Goal: Task Accomplishment & Management: Complete application form

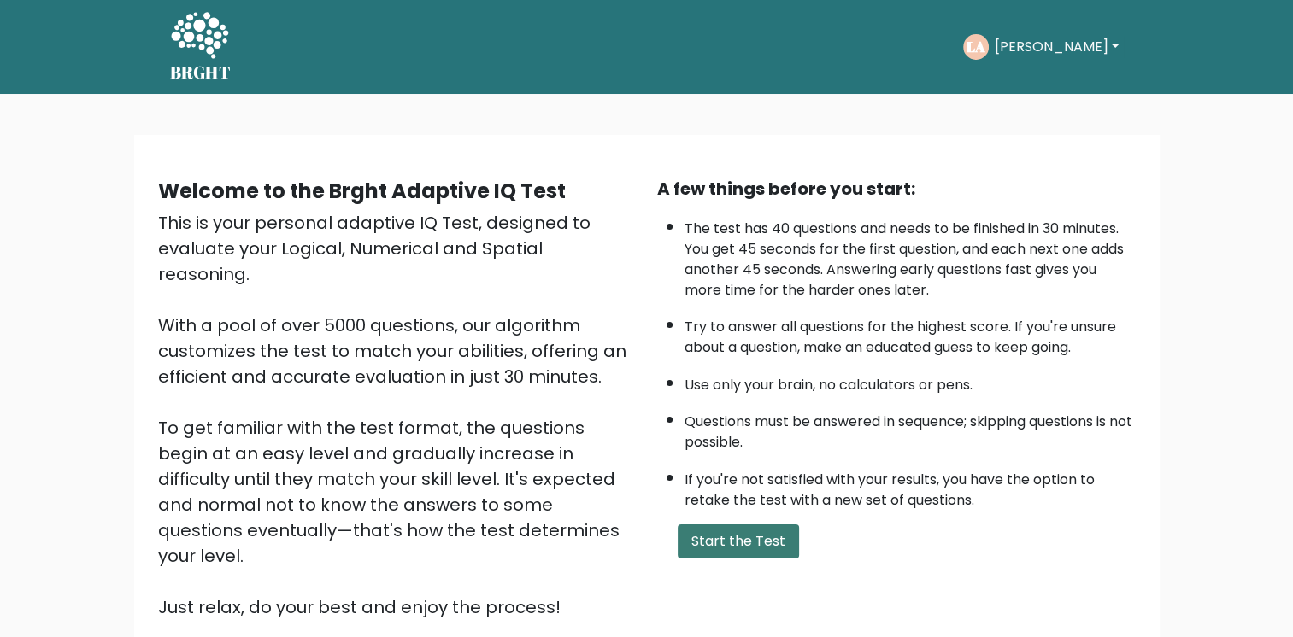
click at [758, 542] on button "Start the Test" at bounding box center [738, 542] width 121 height 34
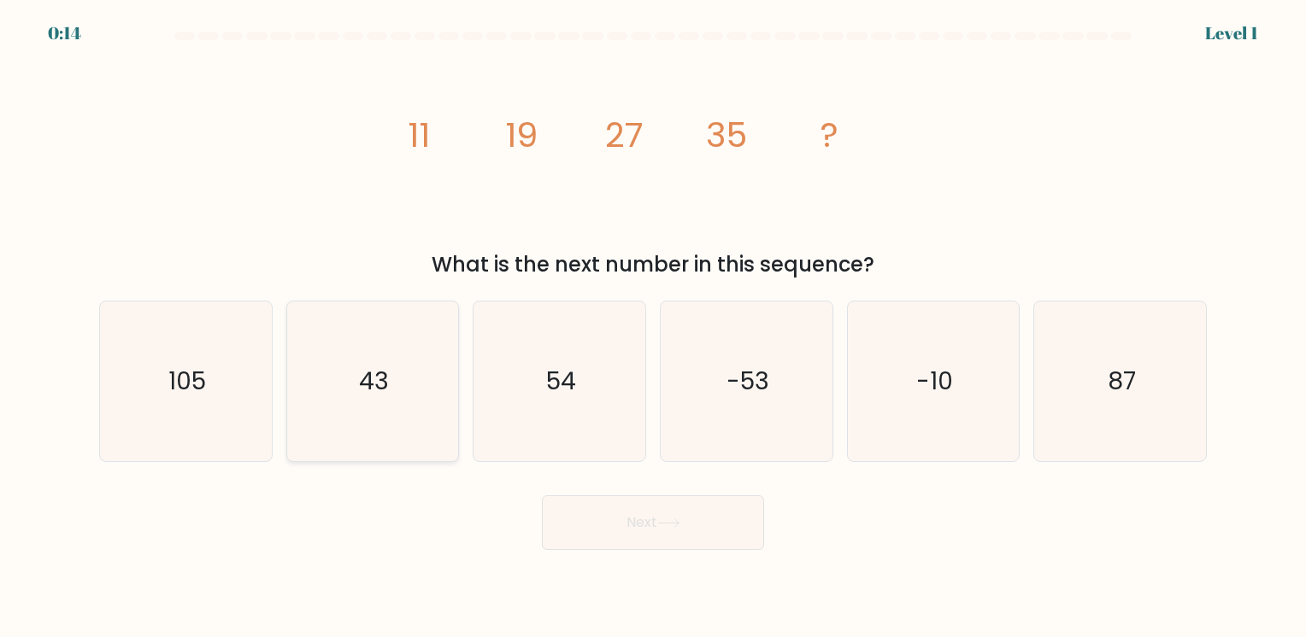
click at [384, 383] on text "43" at bounding box center [374, 381] width 30 height 33
click at [653, 327] on input "b. 43" at bounding box center [653, 323] width 1 height 9
radio input "true"
click at [676, 532] on button "Next" at bounding box center [653, 523] width 222 height 55
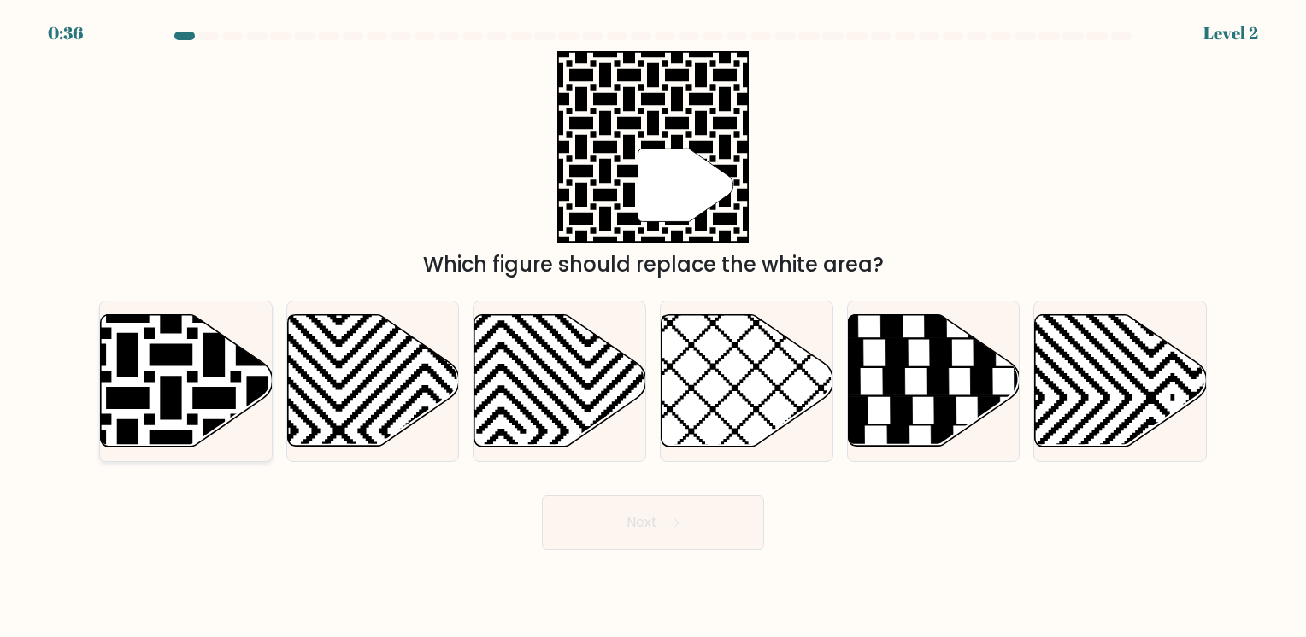
click at [167, 387] on icon at bounding box center [128, 312] width 346 height 346
click at [653, 327] on input "a." at bounding box center [653, 323] width 1 height 9
radio input "true"
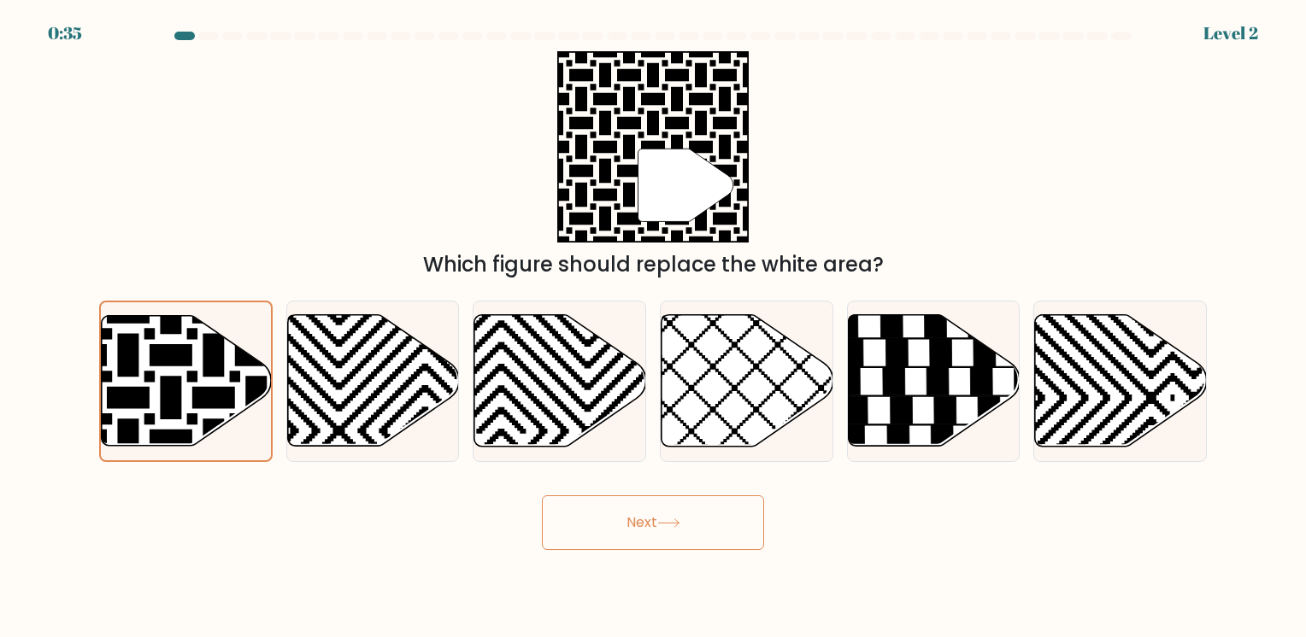
click at [653, 531] on button "Next" at bounding box center [653, 523] width 222 height 55
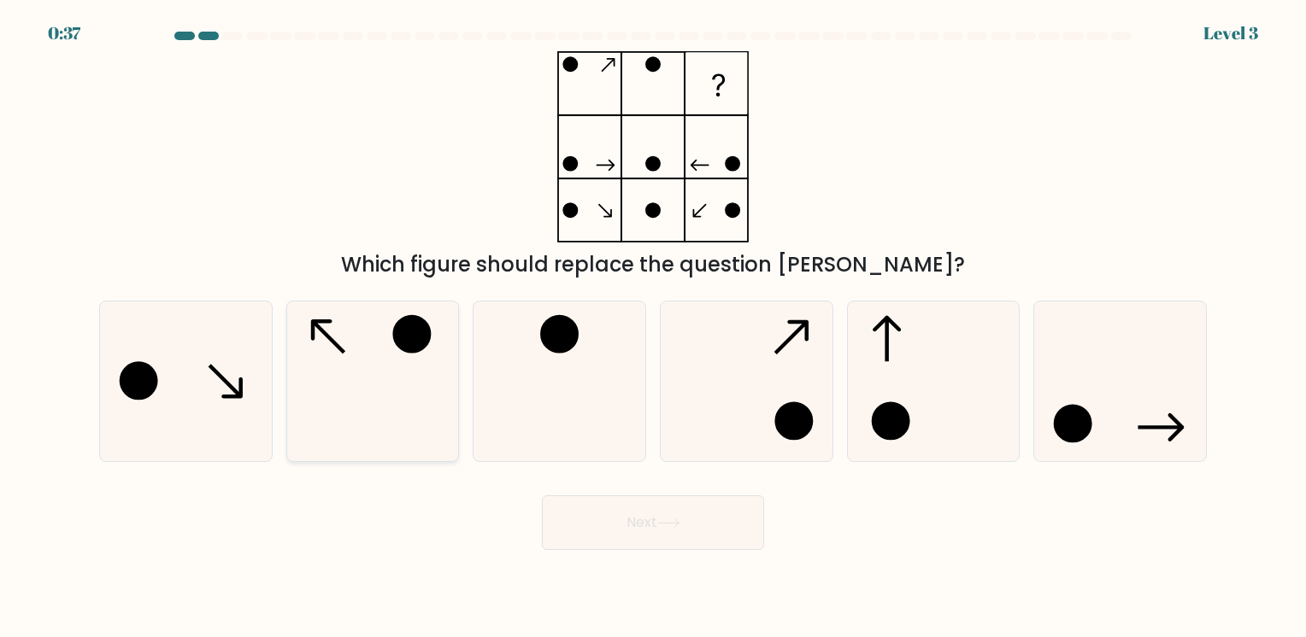
click at [338, 398] on icon at bounding box center [372, 382] width 160 height 160
click at [653, 327] on input "b." at bounding box center [653, 323] width 1 height 9
radio input "true"
click at [649, 521] on button "Next" at bounding box center [653, 523] width 222 height 55
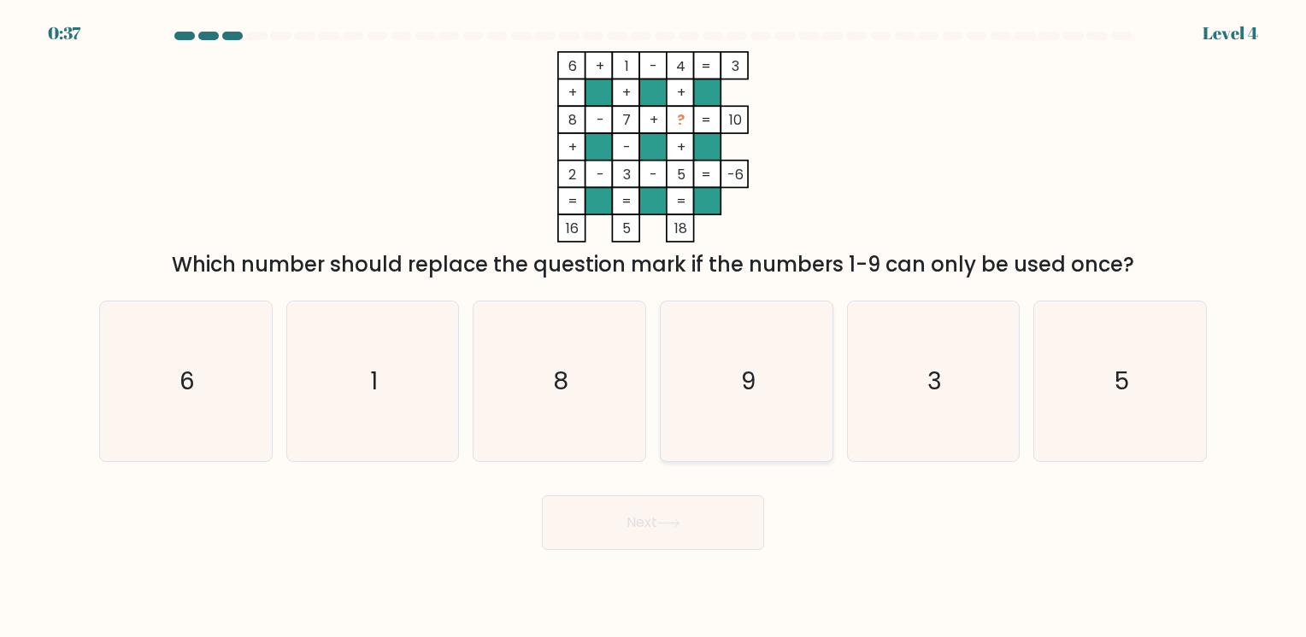
click at [787, 389] on icon "9" at bounding box center [747, 382] width 160 height 160
click at [654, 327] on input "d. 9" at bounding box center [653, 323] width 1 height 9
radio input "true"
click at [701, 525] on button "Next" at bounding box center [653, 523] width 222 height 55
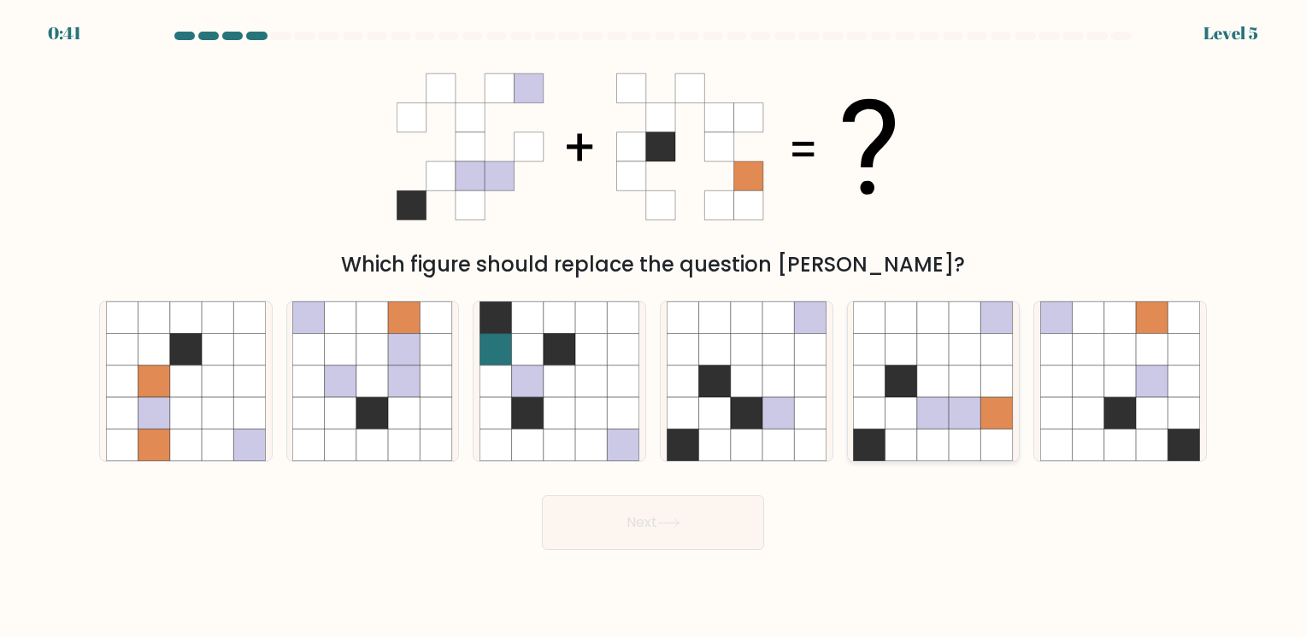
click at [952, 397] on icon at bounding box center [965, 382] width 32 height 32
click at [654, 327] on input "e." at bounding box center [653, 323] width 1 height 9
radio input "true"
click at [636, 529] on button "Next" at bounding box center [653, 523] width 222 height 55
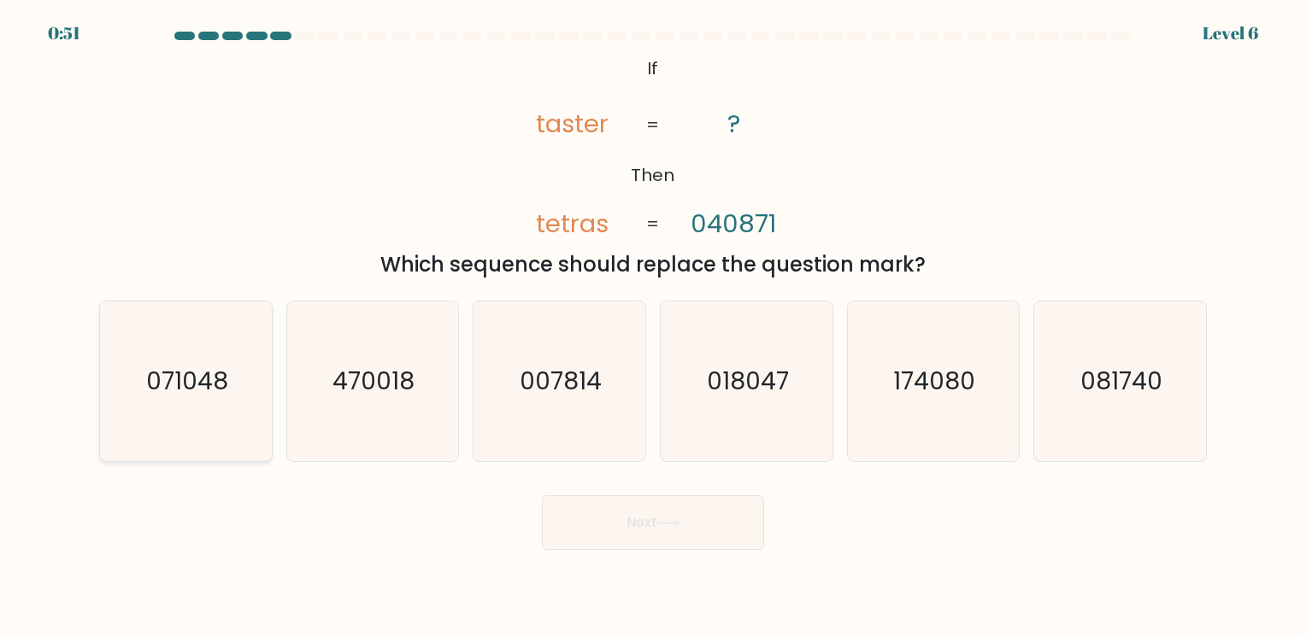
click at [200, 404] on icon "071048" at bounding box center [186, 382] width 160 height 160
click at [653, 327] on input "a. 071048" at bounding box center [653, 323] width 1 height 9
radio input "true"
click at [705, 534] on button "Next" at bounding box center [653, 523] width 222 height 55
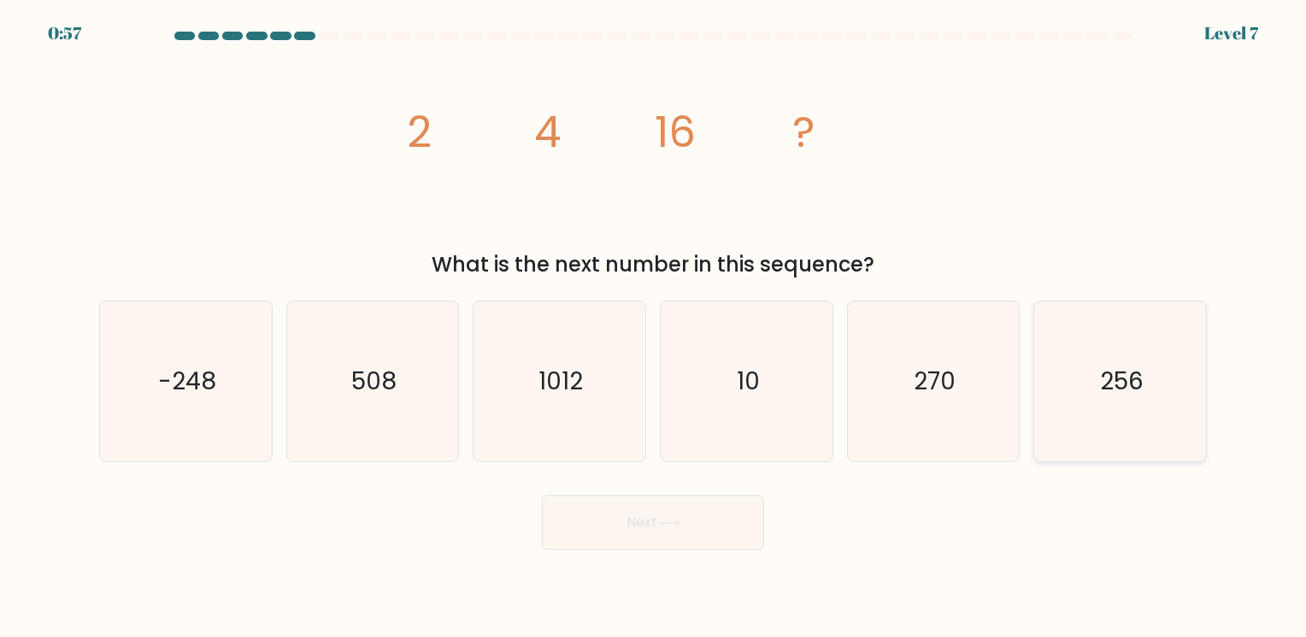
click at [1095, 397] on icon "256" at bounding box center [1120, 382] width 160 height 160
click at [654, 327] on input "f. 256" at bounding box center [653, 323] width 1 height 9
radio input "true"
click at [712, 525] on button "Next" at bounding box center [653, 523] width 222 height 55
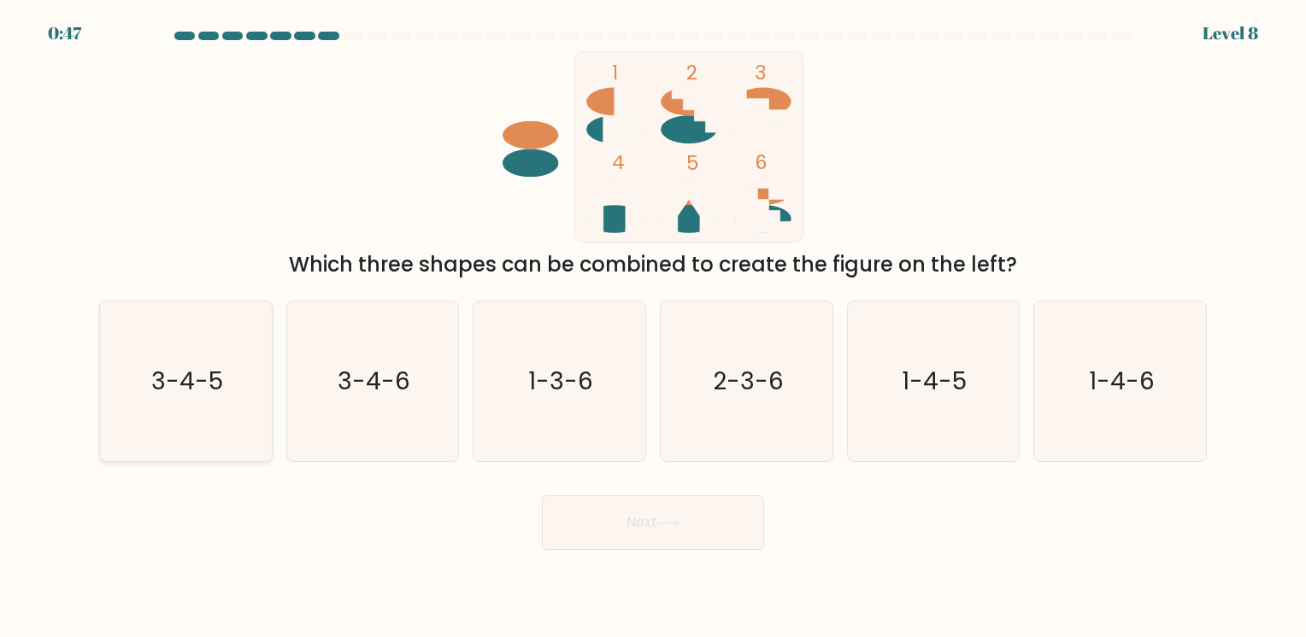
click at [200, 411] on icon "3-4-5" at bounding box center [186, 382] width 160 height 160
click at [653, 327] on input "a. 3-4-5" at bounding box center [653, 323] width 1 height 9
radio input "true"
click at [695, 529] on button "Next" at bounding box center [653, 523] width 222 height 55
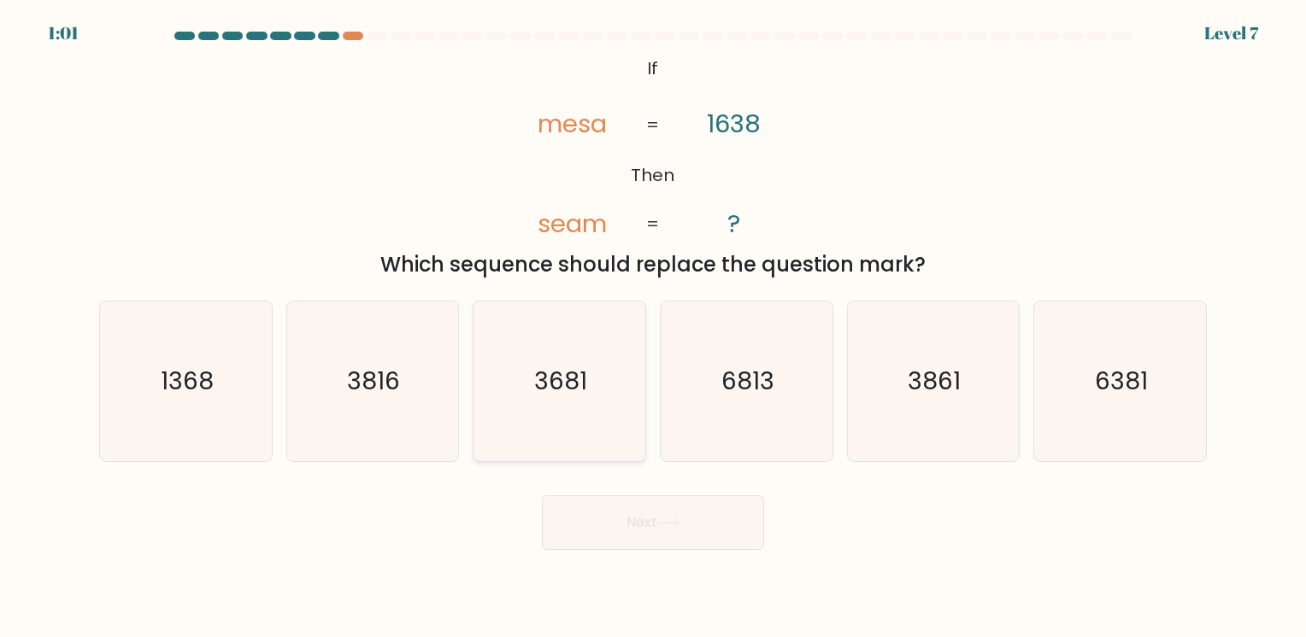
click at [571, 412] on icon "3681" at bounding box center [559, 382] width 160 height 160
click at [653, 327] on input "c. 3681" at bounding box center [653, 323] width 1 height 9
radio input "true"
click at [632, 514] on button "Next" at bounding box center [653, 523] width 222 height 55
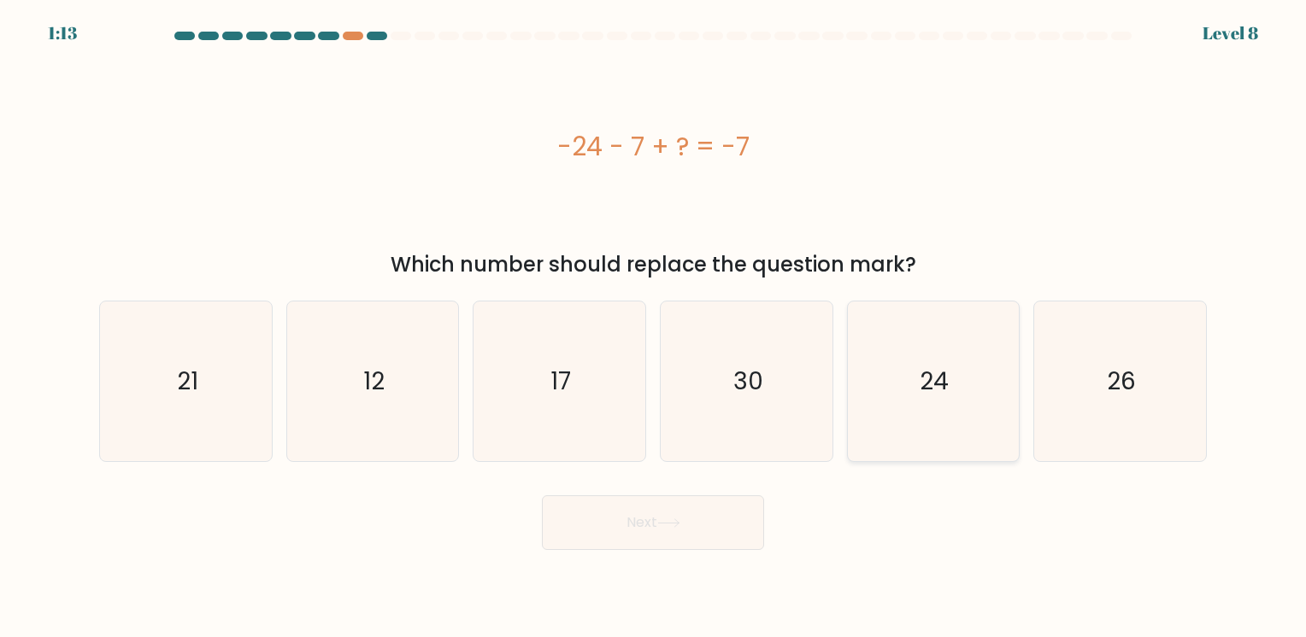
click at [917, 397] on icon "24" at bounding box center [933, 382] width 160 height 160
click at [654, 327] on input "e. 24" at bounding box center [653, 323] width 1 height 9
radio input "true"
click at [721, 530] on button "Next" at bounding box center [653, 523] width 222 height 55
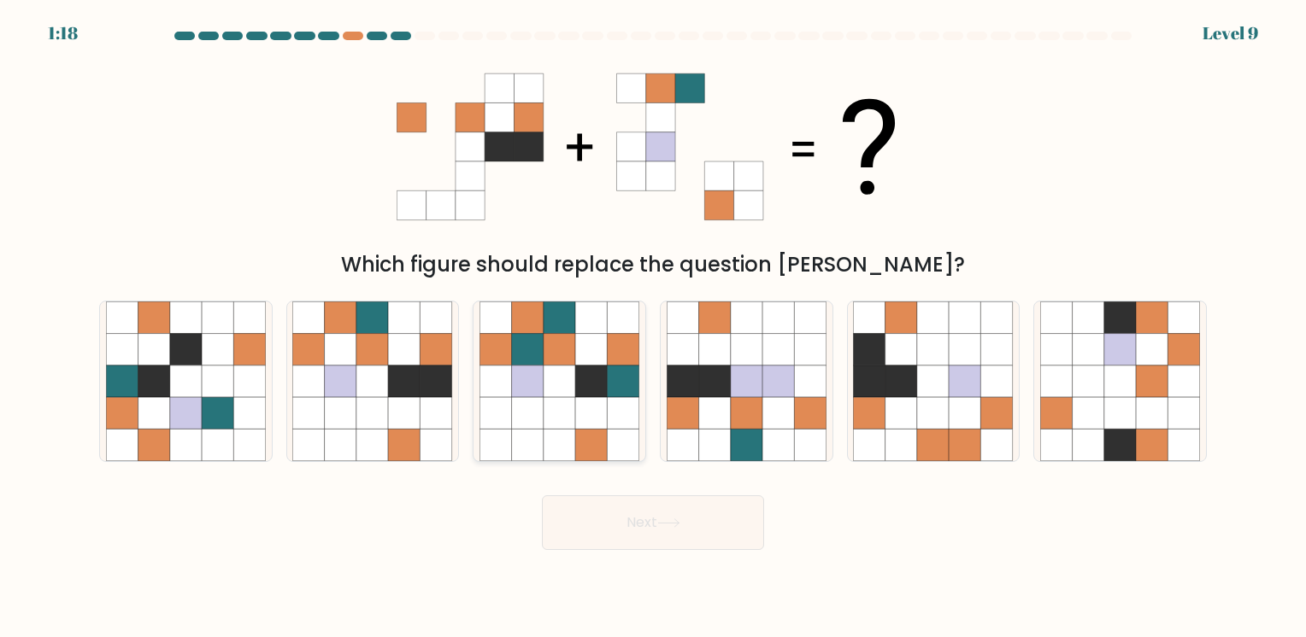
click at [551, 391] on icon at bounding box center [559, 382] width 32 height 32
click at [653, 327] on input "c." at bounding box center [653, 323] width 1 height 9
radio input "true"
click at [702, 514] on button "Next" at bounding box center [653, 523] width 222 height 55
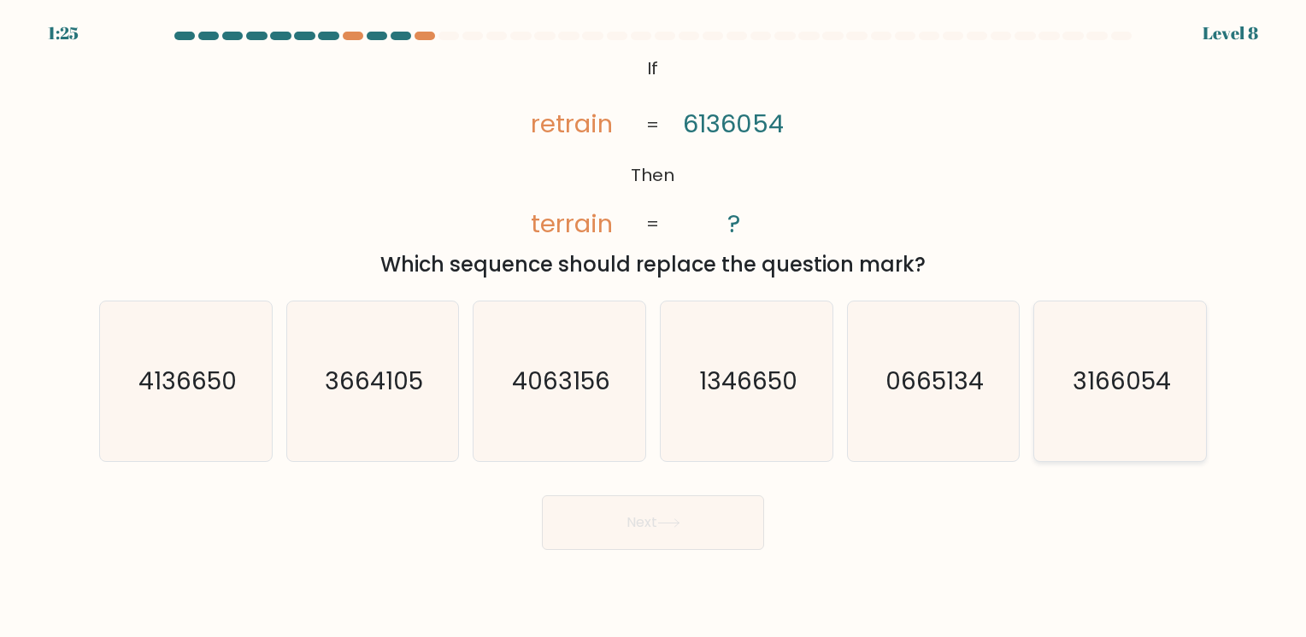
click at [1091, 395] on text "3166054" at bounding box center [1121, 381] width 98 height 33
click at [654, 327] on input "f. 3166054" at bounding box center [653, 323] width 1 height 9
radio input "true"
click at [657, 524] on button "Next" at bounding box center [653, 523] width 222 height 55
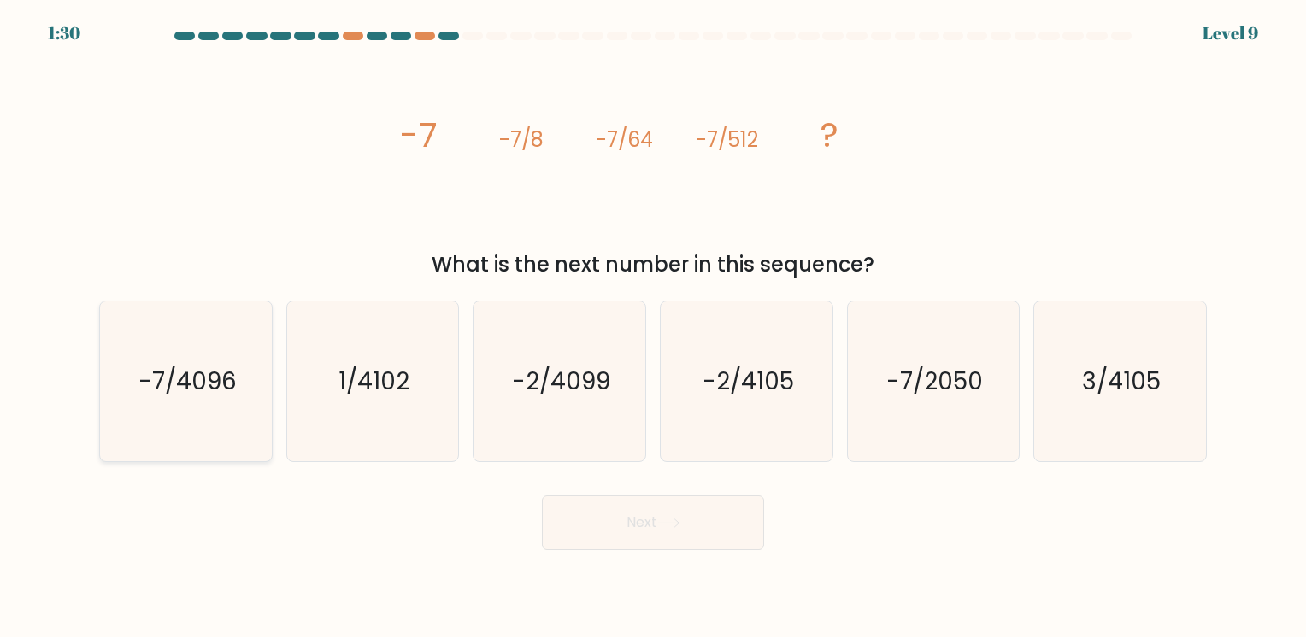
click at [177, 413] on icon "-7/4096" at bounding box center [186, 382] width 160 height 160
click at [653, 327] on input "a. -7/4096" at bounding box center [653, 323] width 1 height 9
radio input "true"
click at [690, 536] on button "Next" at bounding box center [653, 523] width 222 height 55
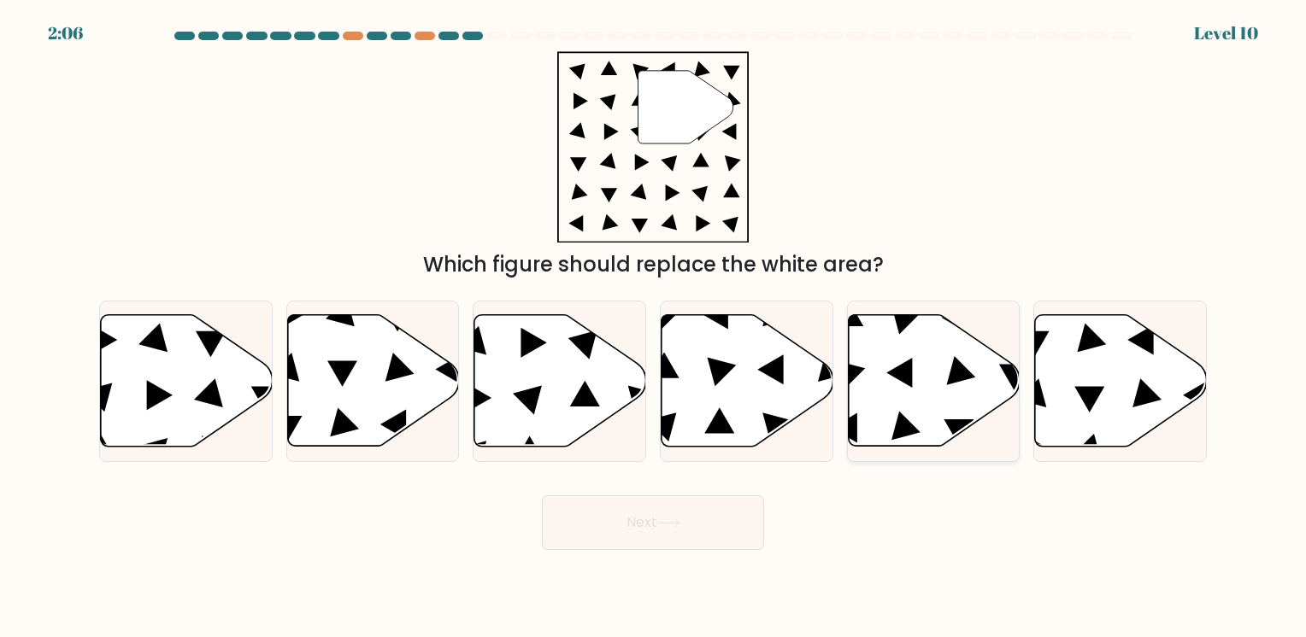
click at [940, 387] on icon at bounding box center [934, 381] width 172 height 132
click at [654, 327] on input "e." at bounding box center [653, 323] width 1 height 9
radio input "true"
click at [689, 514] on button "Next" at bounding box center [653, 523] width 222 height 55
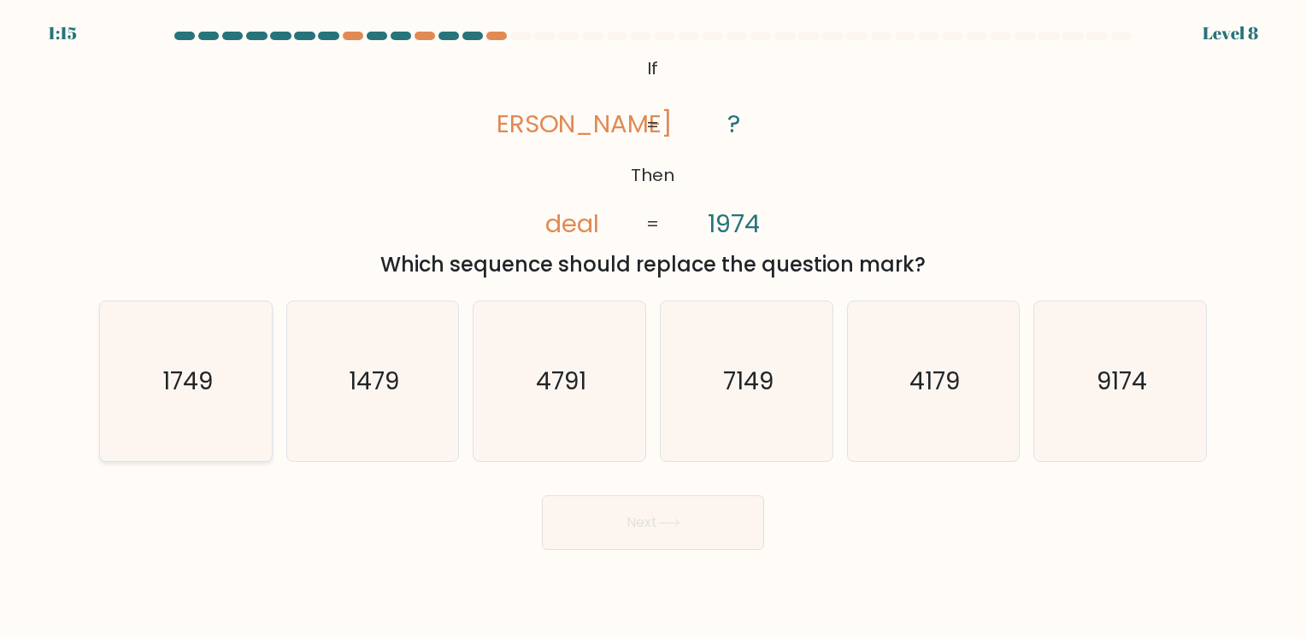
click at [238, 377] on icon "1749" at bounding box center [186, 382] width 160 height 160
click at [653, 327] on input "a. 1749" at bounding box center [653, 323] width 1 height 9
radio input "true"
click at [605, 517] on button "Next" at bounding box center [653, 523] width 222 height 55
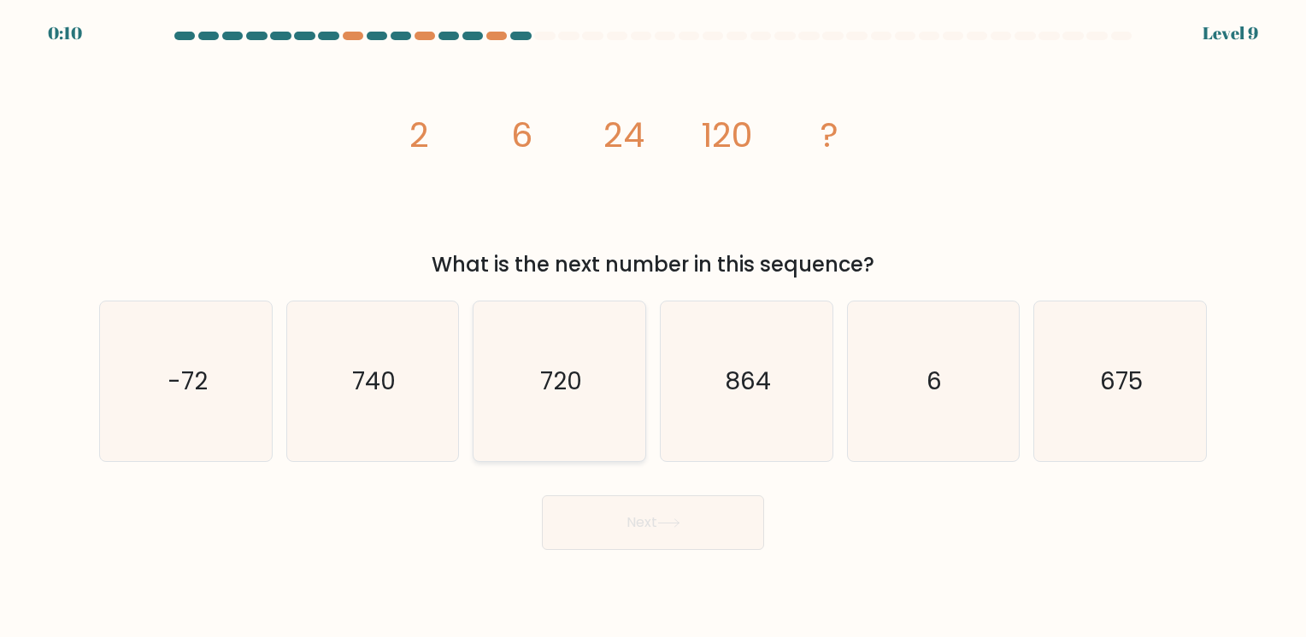
click at [552, 386] on text "720" at bounding box center [561, 381] width 42 height 33
click at [653, 327] on input "c. 720" at bounding box center [653, 323] width 1 height 9
radio input "true"
click at [705, 533] on button "Next" at bounding box center [653, 523] width 222 height 55
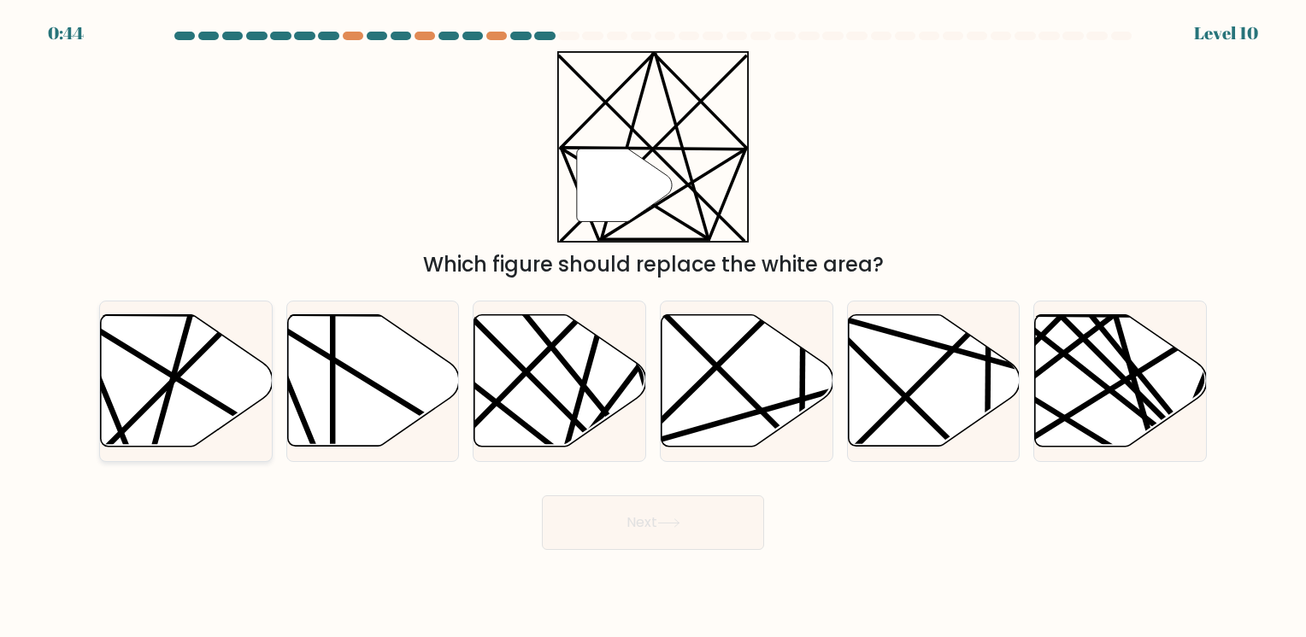
click at [189, 356] on icon at bounding box center [187, 381] width 172 height 132
click at [653, 327] on input "a." at bounding box center [653, 323] width 1 height 9
radio input "true"
click at [649, 525] on button "Next" at bounding box center [653, 523] width 222 height 55
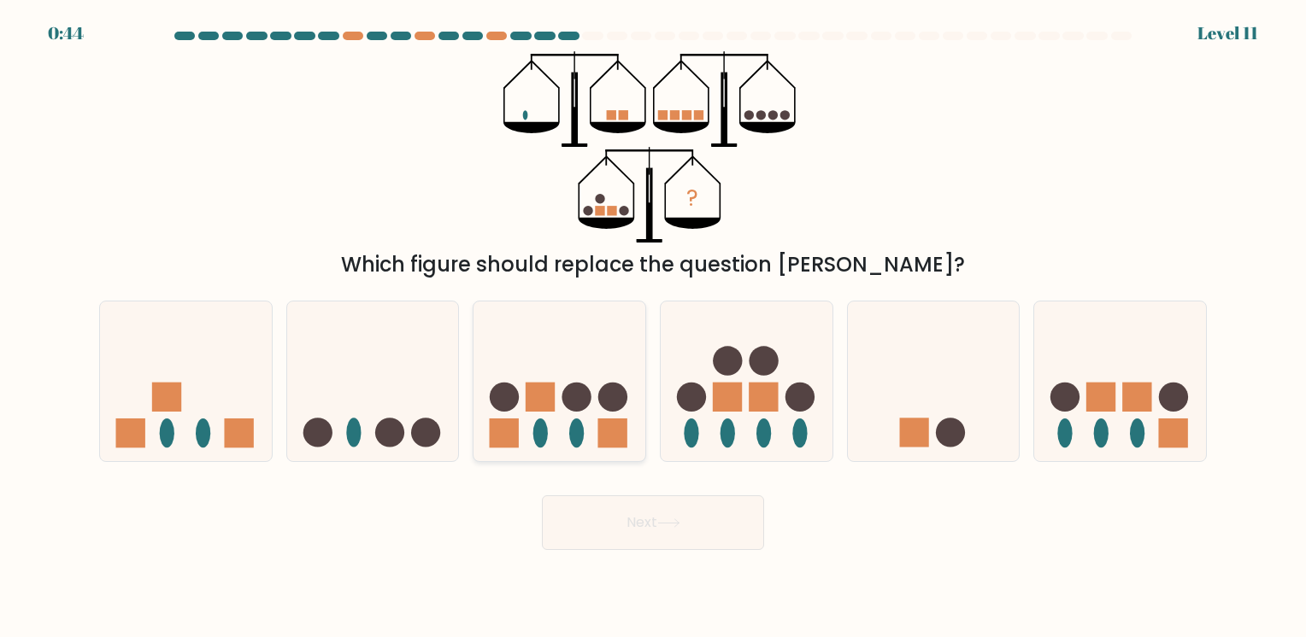
click at [584, 389] on circle at bounding box center [576, 397] width 29 height 29
click at [653, 327] on input "c." at bounding box center [653, 323] width 1 height 9
radio input "true"
click at [659, 519] on button "Next" at bounding box center [653, 523] width 222 height 55
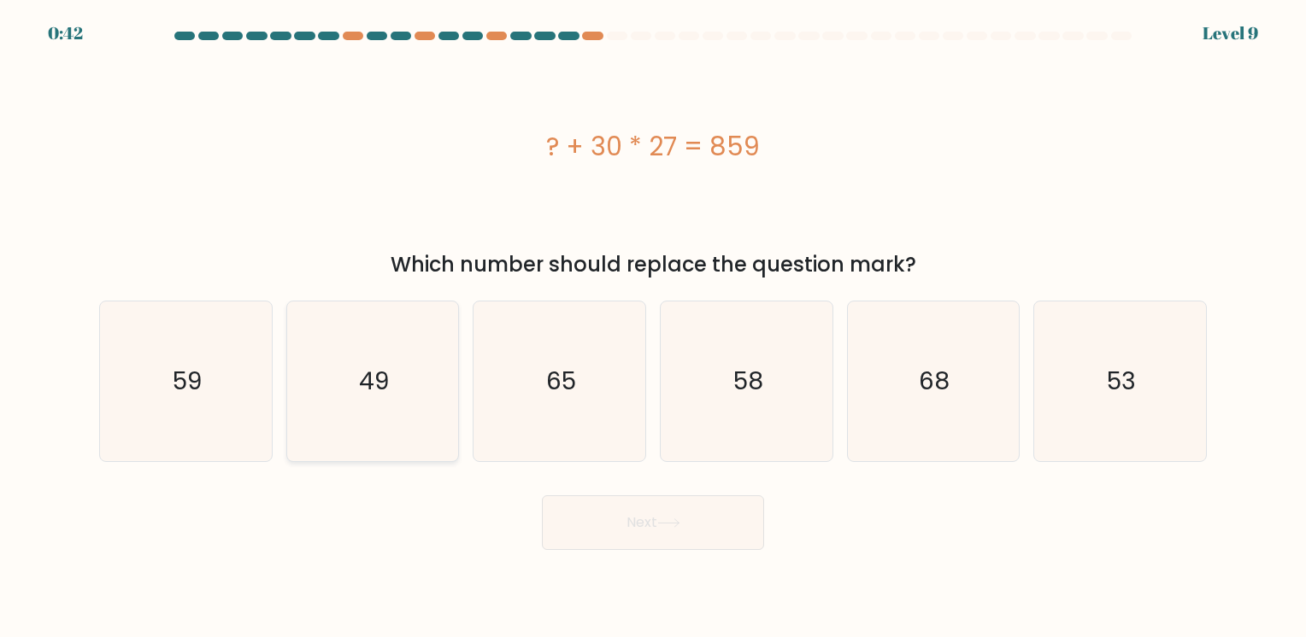
click at [373, 409] on icon "49" at bounding box center [372, 382] width 160 height 160
click at [653, 327] on input "b. 49" at bounding box center [653, 323] width 1 height 9
radio input "true"
click at [678, 526] on icon at bounding box center [668, 523] width 23 height 9
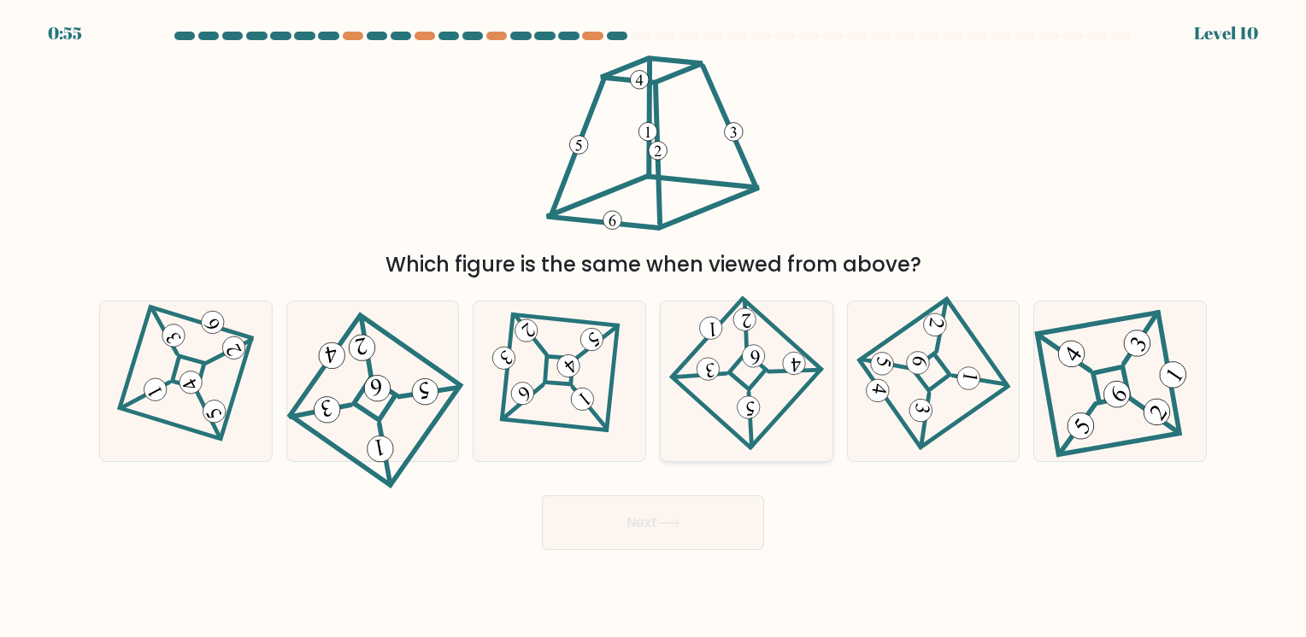
click at [760, 398] on icon at bounding box center [746, 382] width 110 height 128
click at [654, 327] on input "d." at bounding box center [653, 323] width 1 height 9
radio input "true"
click at [701, 514] on button "Next" at bounding box center [653, 523] width 222 height 55
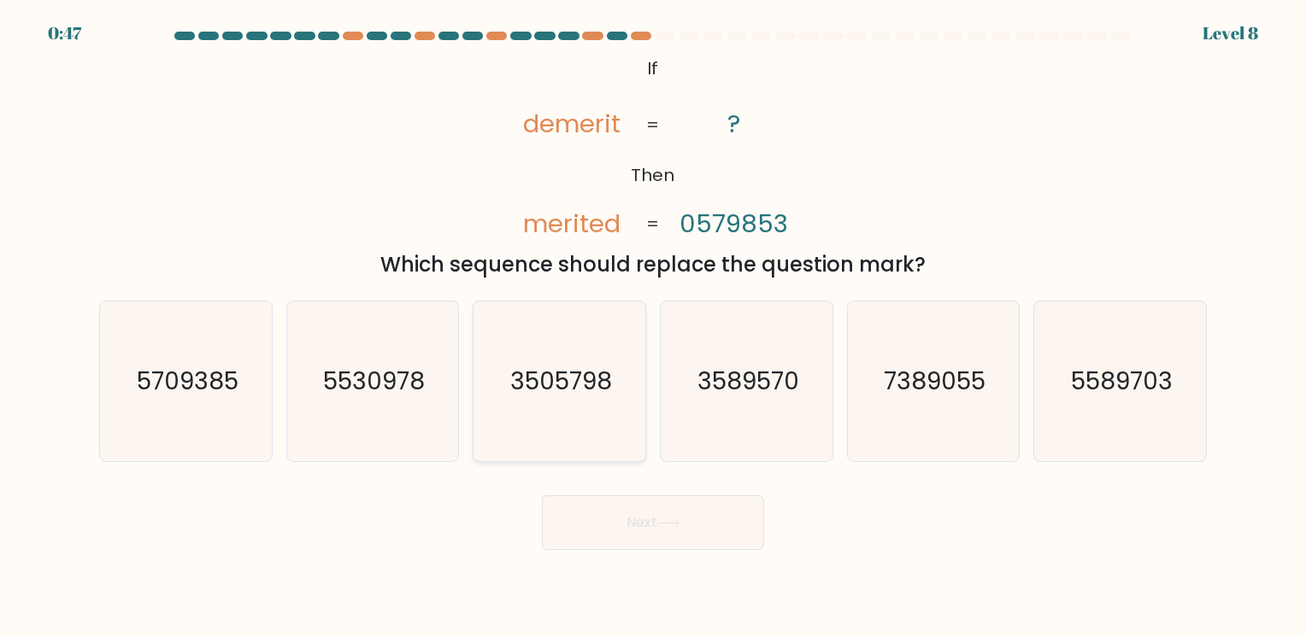
click at [587, 402] on icon "3505798" at bounding box center [559, 382] width 160 height 160
click at [653, 327] on input "c. 3505798" at bounding box center [653, 323] width 1 height 9
radio input "true"
click at [695, 521] on button "Next" at bounding box center [653, 523] width 222 height 55
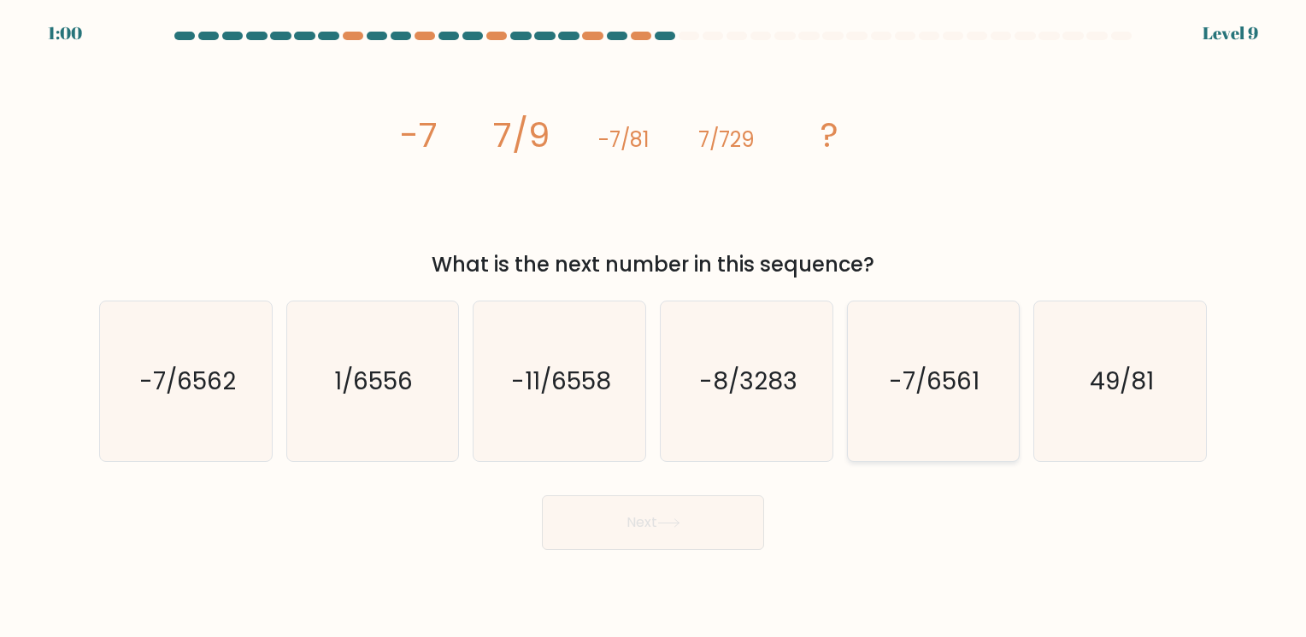
click at [947, 408] on icon "-7/6561" at bounding box center [933, 382] width 160 height 160
click at [654, 327] on input "e. -7/6561" at bounding box center [653, 323] width 1 height 9
radio input "true"
click at [673, 525] on icon at bounding box center [668, 523] width 23 height 9
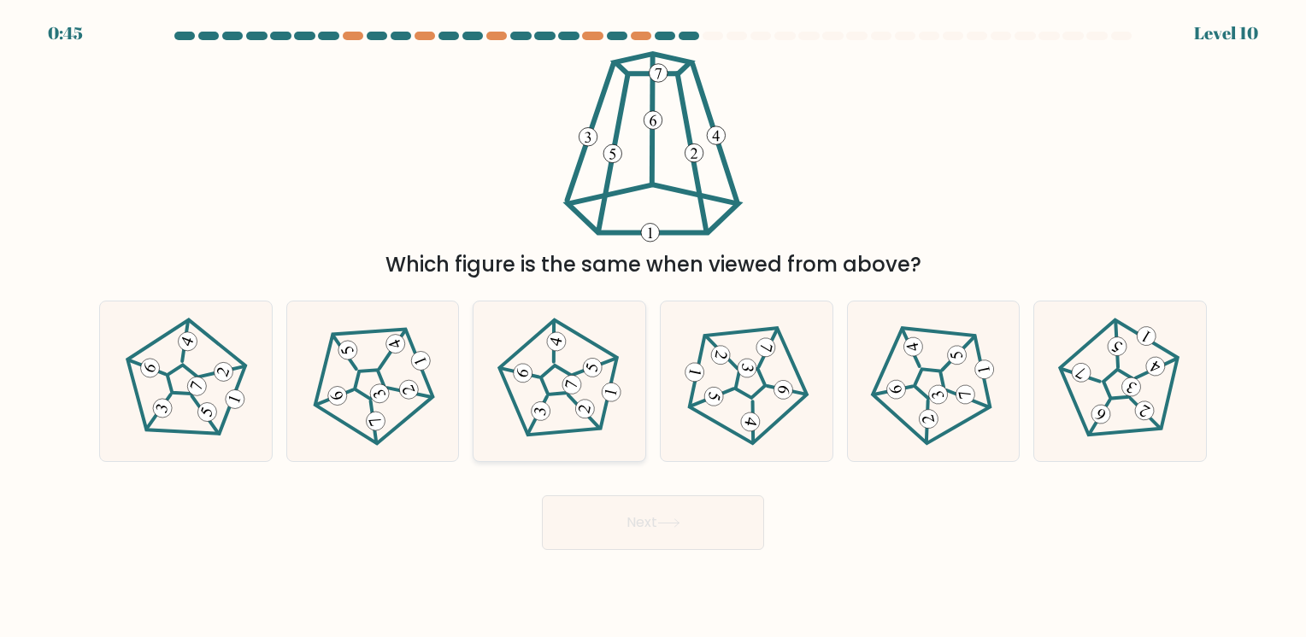
click at [555, 406] on icon at bounding box center [560, 382] width 128 height 128
click at [653, 327] on input "c." at bounding box center [653, 323] width 1 height 9
radio input "true"
click at [661, 514] on button "Next" at bounding box center [653, 523] width 222 height 55
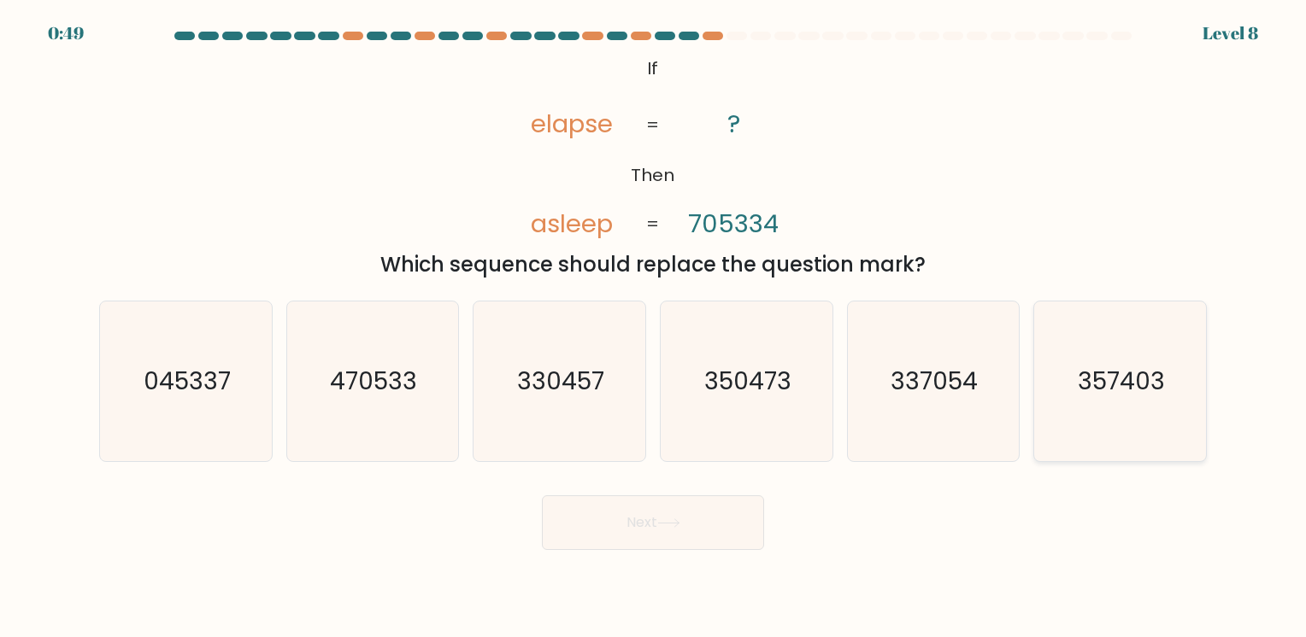
click at [1112, 406] on icon "357403" at bounding box center [1120, 382] width 160 height 160
click at [654, 327] on input "f. 357403" at bounding box center [653, 323] width 1 height 9
radio input "true"
click at [639, 535] on button "Next" at bounding box center [653, 523] width 222 height 55
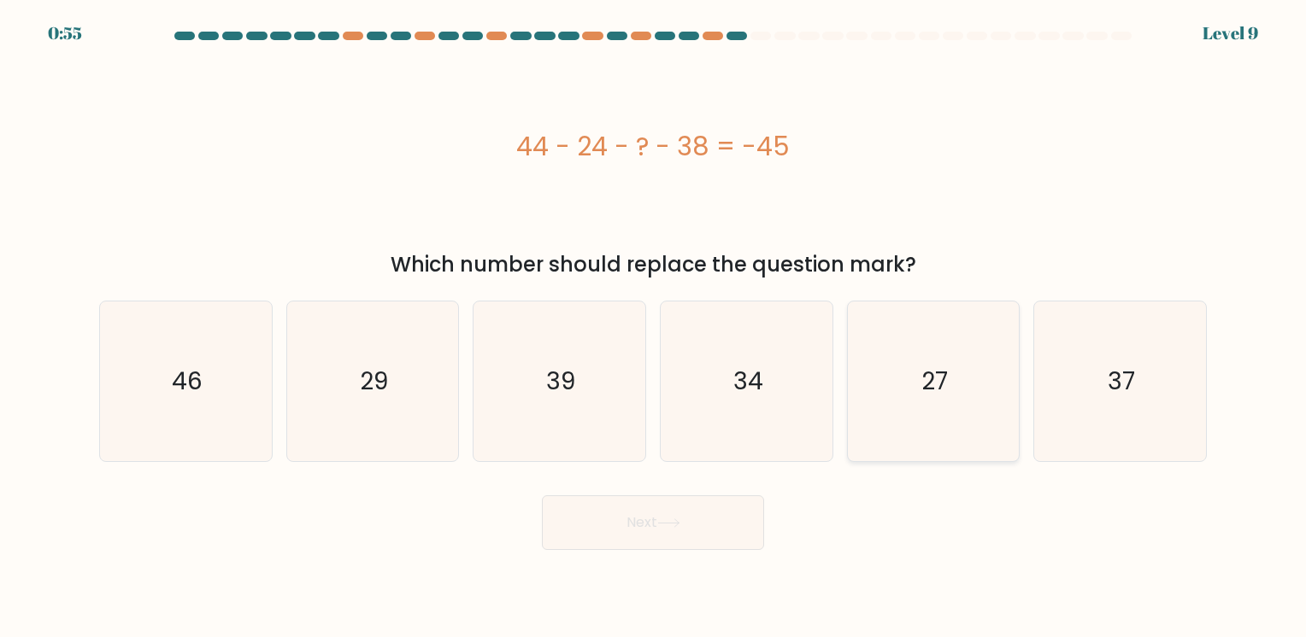
click at [940, 401] on icon "27" at bounding box center [933, 382] width 160 height 160
click at [654, 327] on input "e. 27" at bounding box center [653, 323] width 1 height 9
radio input "true"
click at [701, 526] on button "Next" at bounding box center [653, 523] width 222 height 55
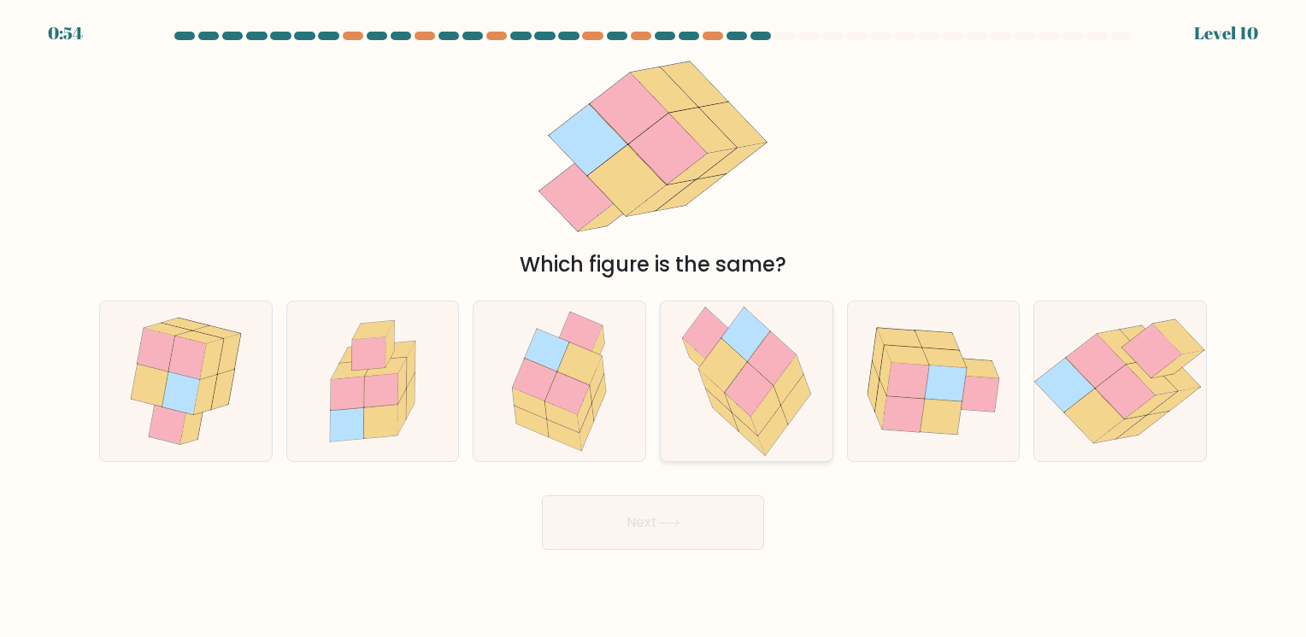
click at [762, 362] on icon at bounding box center [772, 359] width 48 height 54
click at [654, 327] on input "d." at bounding box center [653, 323] width 1 height 9
radio input "true"
click at [657, 525] on button "Next" at bounding box center [653, 523] width 222 height 55
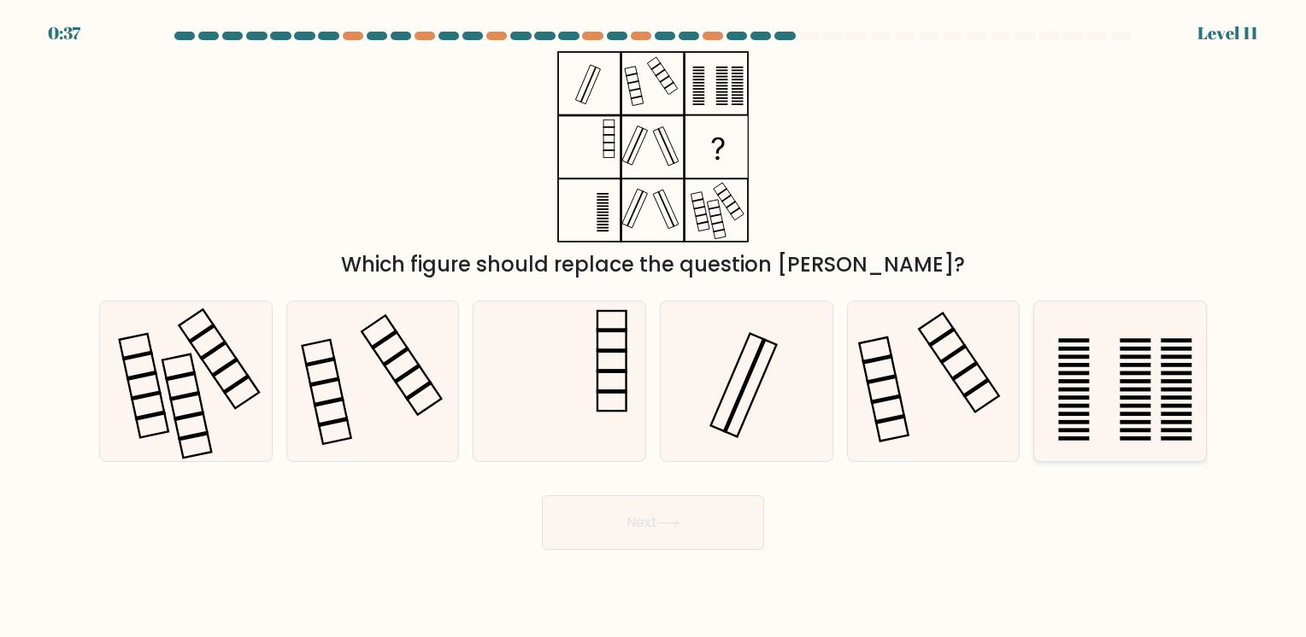
click at [1098, 406] on icon at bounding box center [1120, 382] width 160 height 160
click at [654, 327] on input "f." at bounding box center [653, 323] width 1 height 9
radio input "true"
click at [662, 521] on icon at bounding box center [668, 523] width 23 height 9
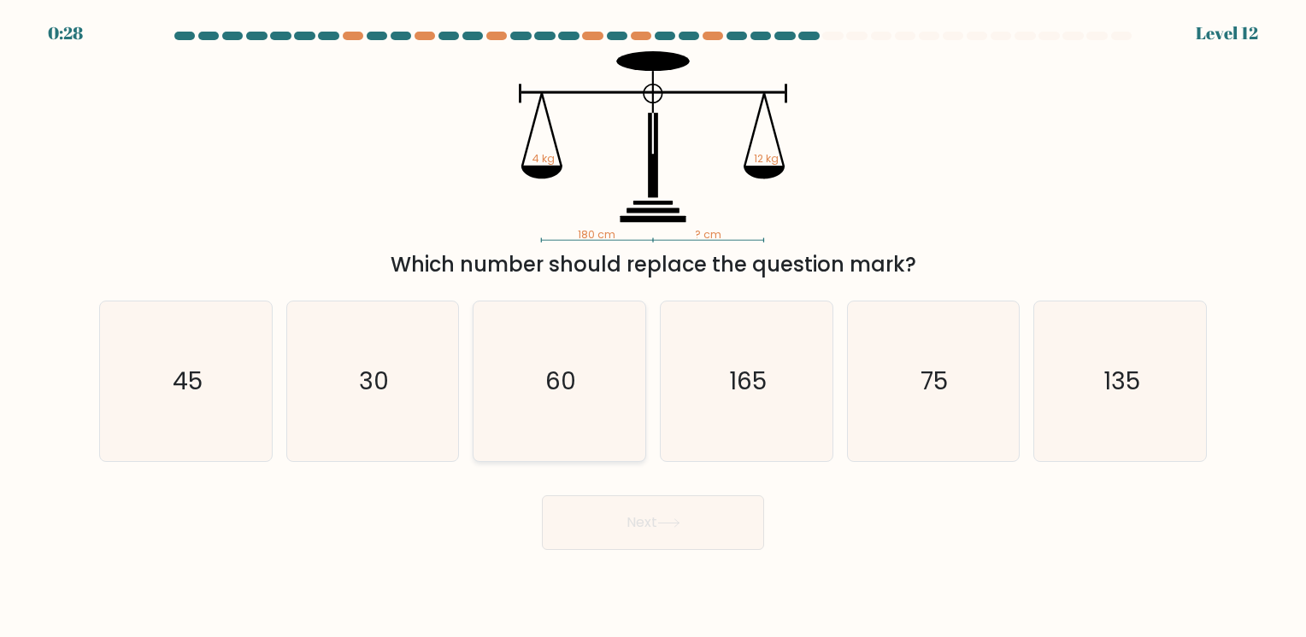
click at [603, 395] on icon "60" at bounding box center [559, 382] width 160 height 160
click at [653, 327] on input "c. 60" at bounding box center [653, 323] width 1 height 9
radio input "true"
click at [688, 520] on button "Next" at bounding box center [653, 523] width 222 height 55
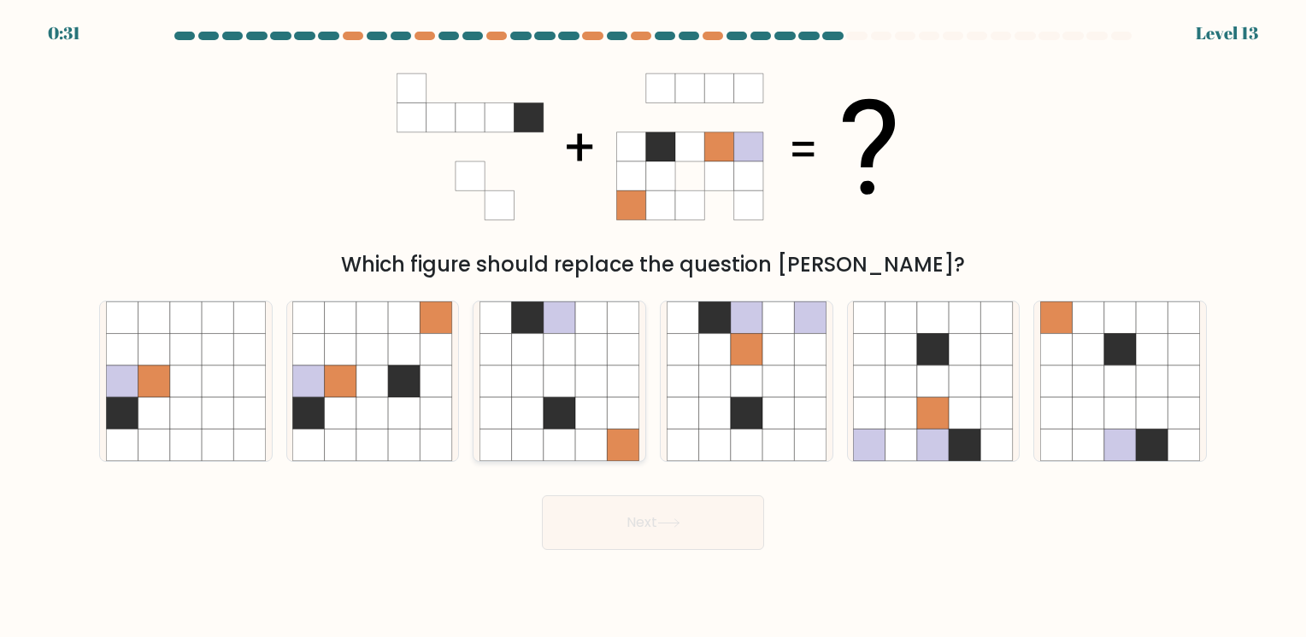
click at [551, 402] on icon at bounding box center [559, 413] width 32 height 32
click at [653, 327] on input "c." at bounding box center [653, 323] width 1 height 9
radio input "true"
click at [694, 533] on button "Next" at bounding box center [653, 523] width 222 height 55
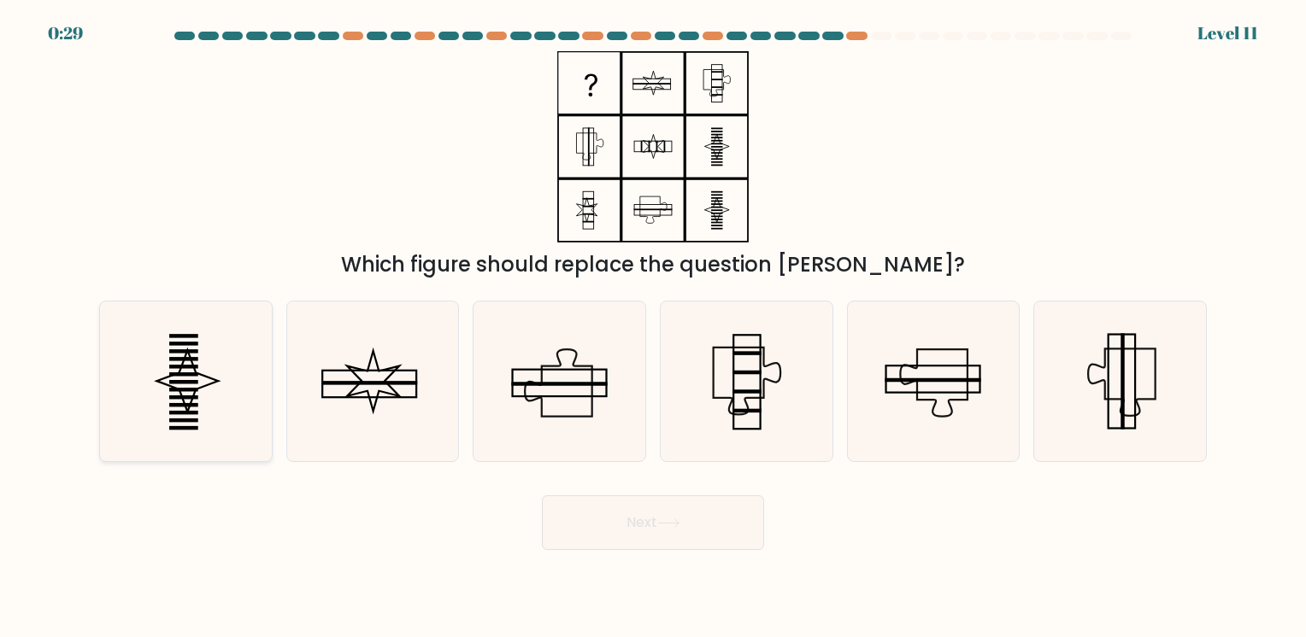
click at [197, 376] on rect at bounding box center [183, 374] width 29 height 3
click at [653, 327] on input "a." at bounding box center [653, 323] width 1 height 9
radio input "true"
click at [593, 514] on button "Next" at bounding box center [653, 523] width 222 height 55
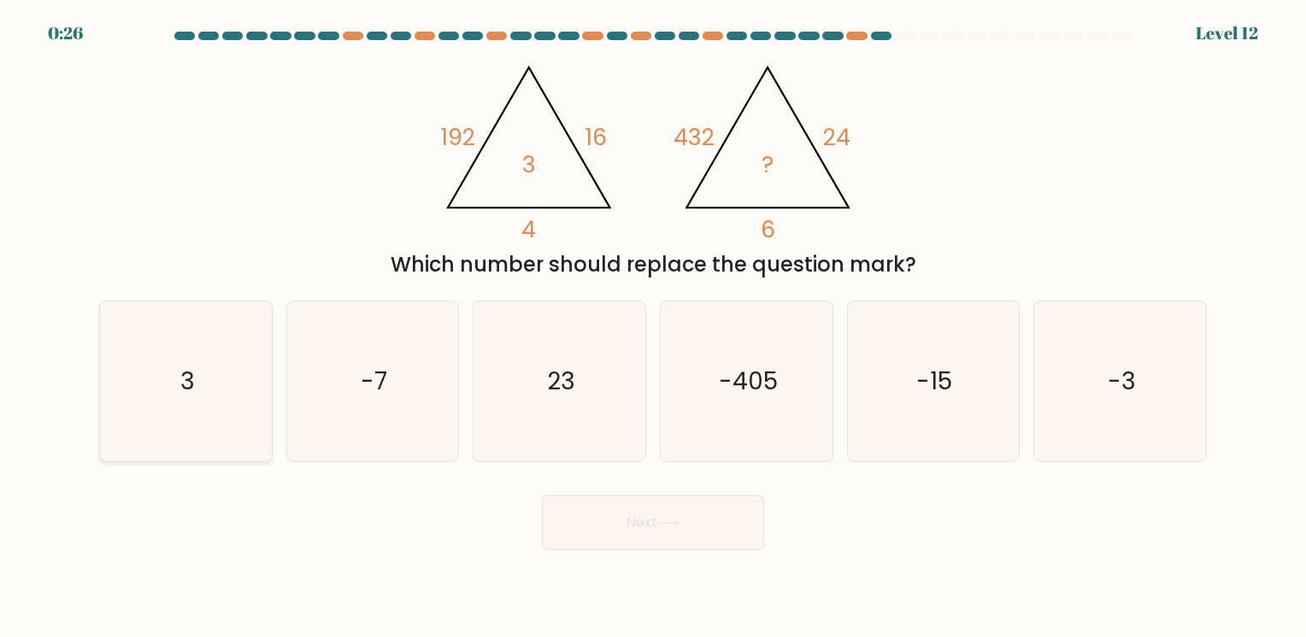
click at [232, 379] on icon "3" at bounding box center [186, 382] width 160 height 160
click at [653, 327] on input "a. 3" at bounding box center [653, 323] width 1 height 9
radio input "true"
click at [702, 531] on button "Next" at bounding box center [653, 523] width 222 height 55
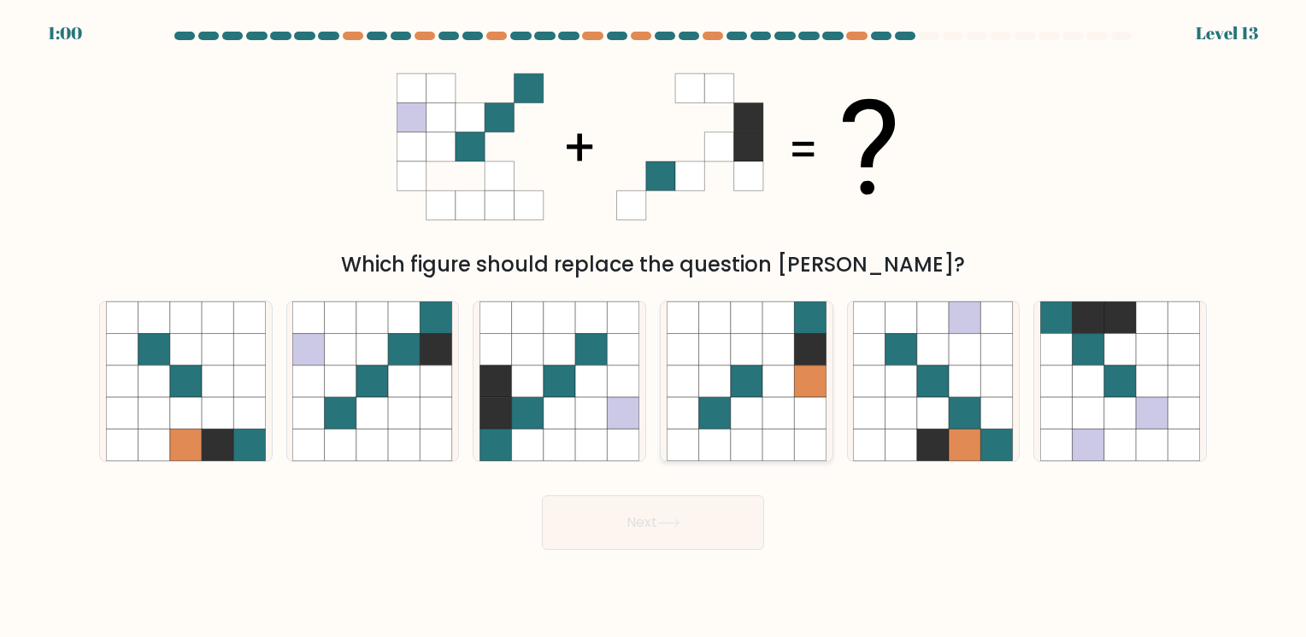
drag, startPoint x: 588, startPoint y: 349, endPoint x: 661, endPoint y: 429, distance: 108.3
click at [590, 349] on icon at bounding box center [591, 350] width 32 height 32
click at [653, 327] on input "c." at bounding box center [653, 323] width 1 height 9
radio input "true"
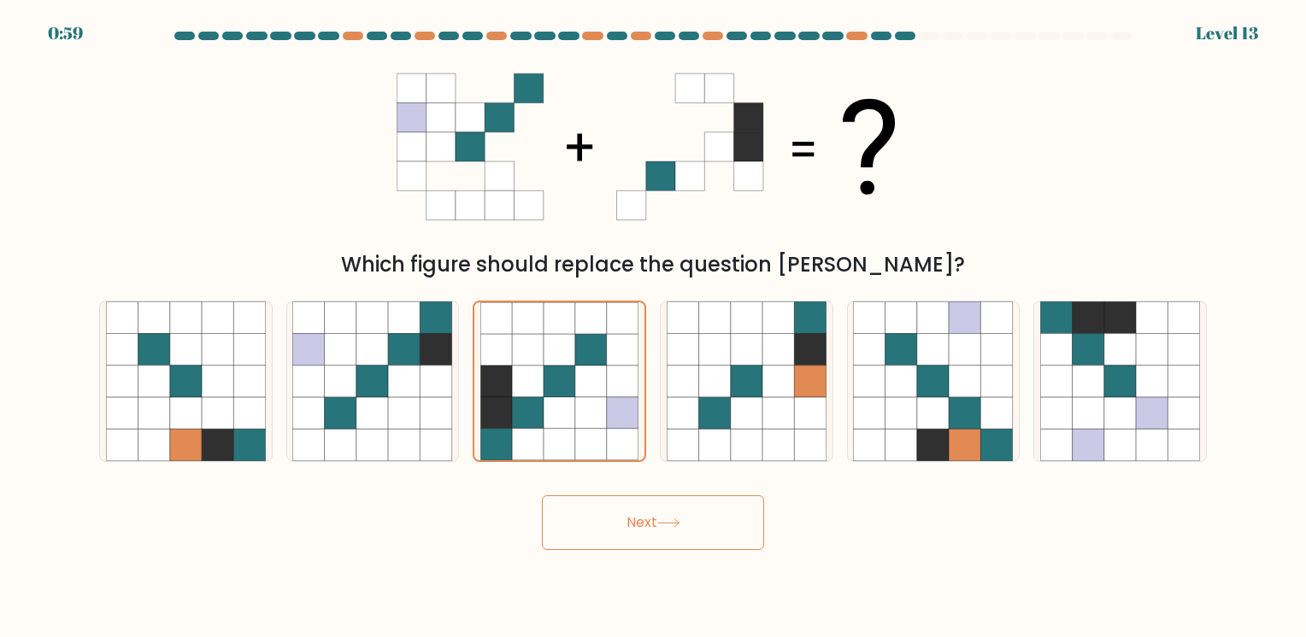
click at [695, 542] on button "Next" at bounding box center [653, 523] width 222 height 55
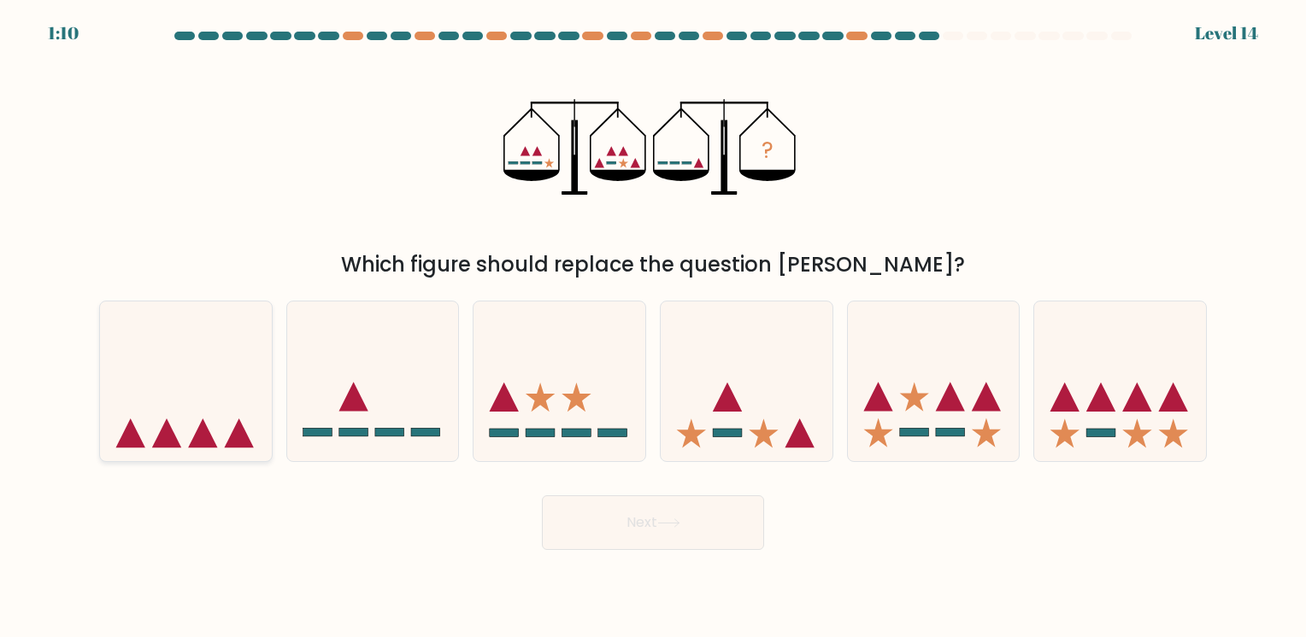
click at [222, 391] on icon at bounding box center [186, 381] width 172 height 142
click at [653, 327] on input "a." at bounding box center [653, 323] width 1 height 9
radio input "true"
click at [725, 538] on button "Next" at bounding box center [653, 523] width 222 height 55
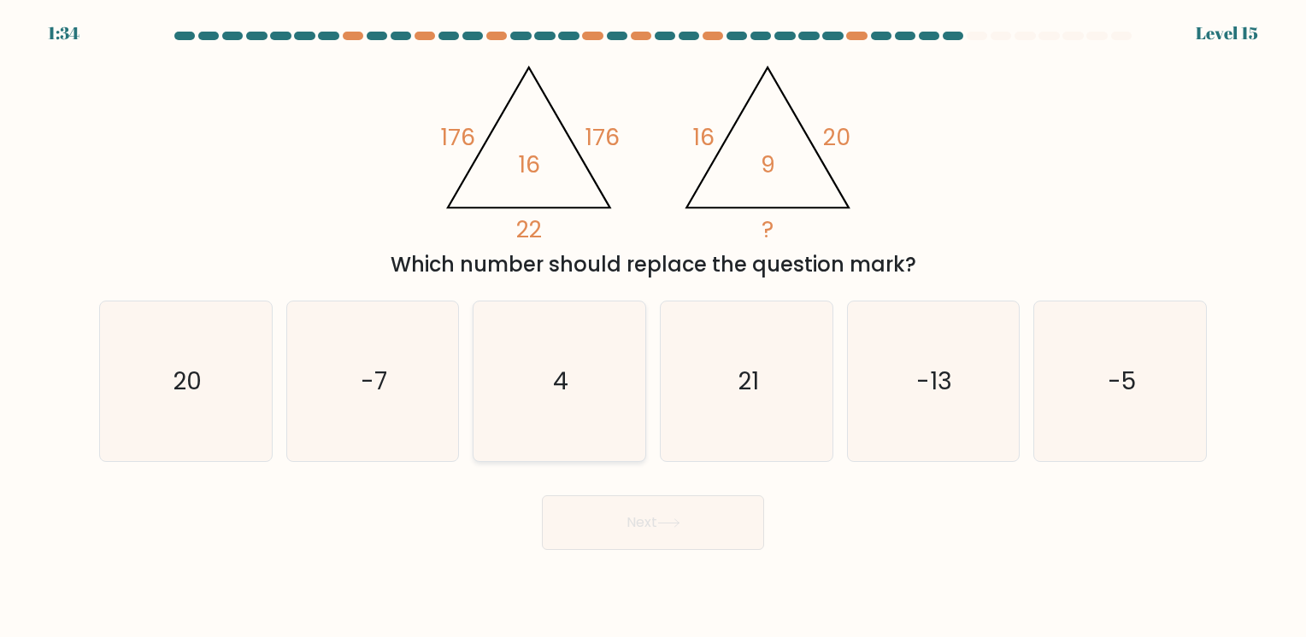
click at [583, 384] on icon "4" at bounding box center [559, 382] width 160 height 160
click at [653, 327] on input "c. 4" at bounding box center [653, 323] width 1 height 9
radio input "true"
click at [667, 513] on button "Next" at bounding box center [653, 523] width 222 height 55
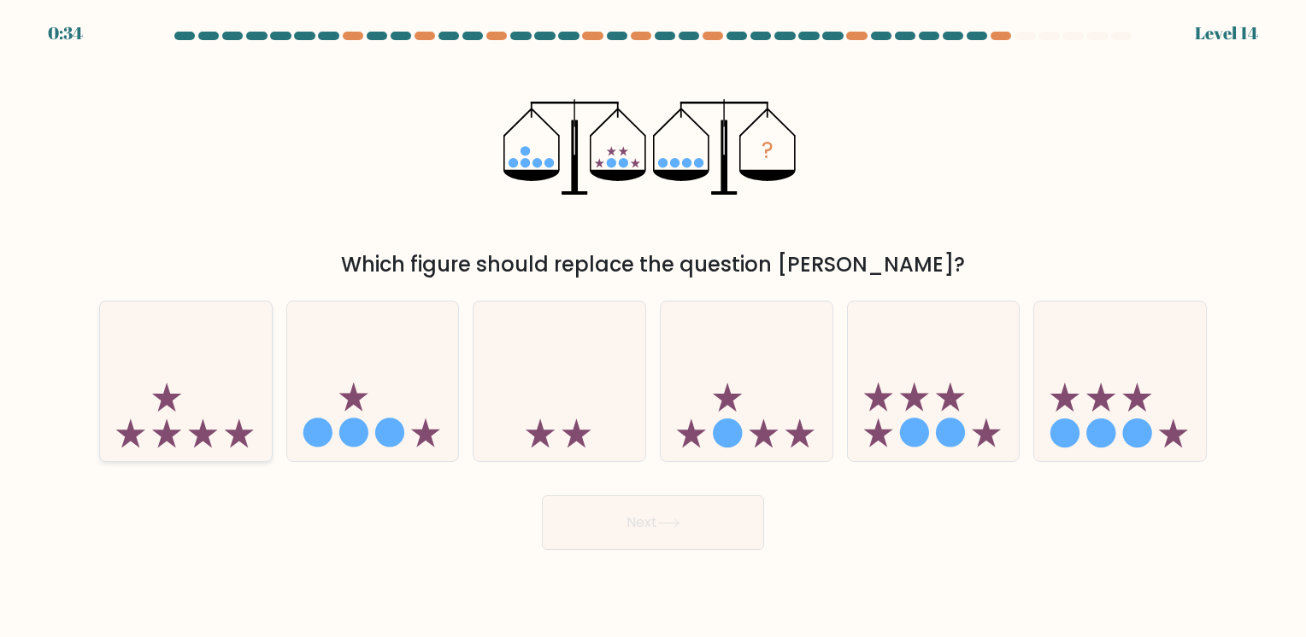
click at [162, 407] on icon at bounding box center [166, 397] width 29 height 29
click at [653, 327] on input "a." at bounding box center [653, 323] width 1 height 9
radio input "true"
click at [651, 536] on button "Next" at bounding box center [653, 523] width 222 height 55
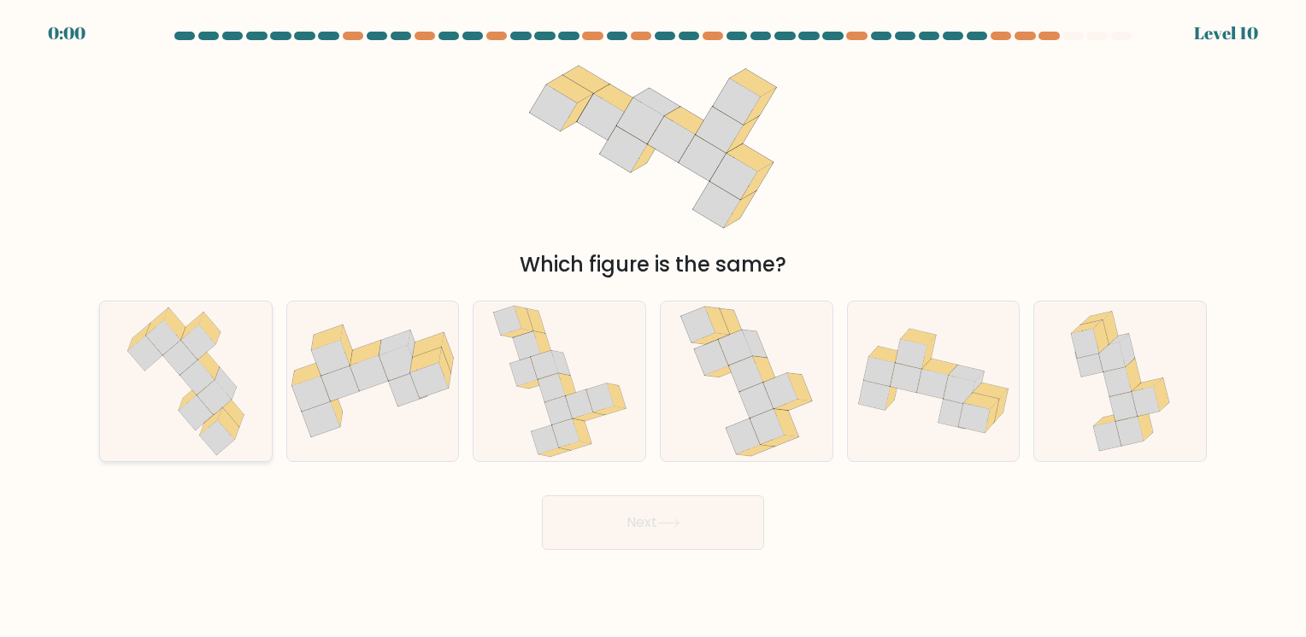
click at [203, 391] on icon at bounding box center [214, 397] width 34 height 35
click at [653, 327] on input "a." at bounding box center [653, 323] width 1 height 9
radio input "true"
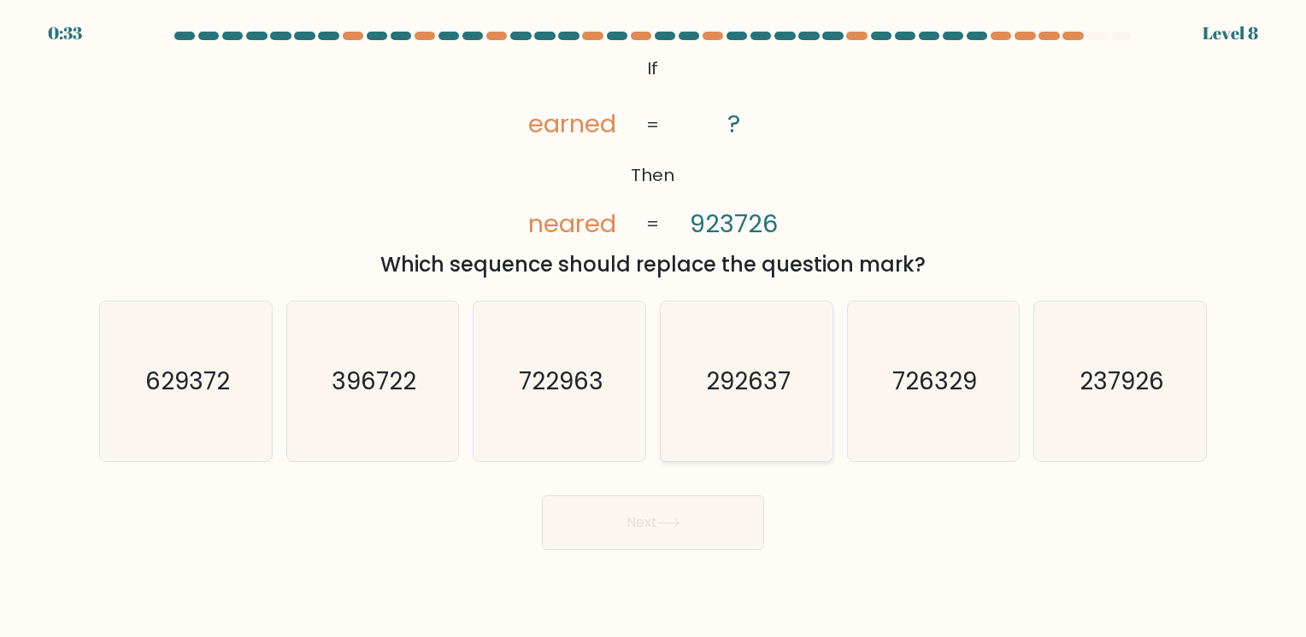
click at [721, 342] on icon "292637" at bounding box center [747, 382] width 160 height 160
click at [654, 327] on input "d. 292637" at bounding box center [653, 323] width 1 height 9
radio input "true"
click at [699, 504] on button "Next" at bounding box center [653, 523] width 222 height 55
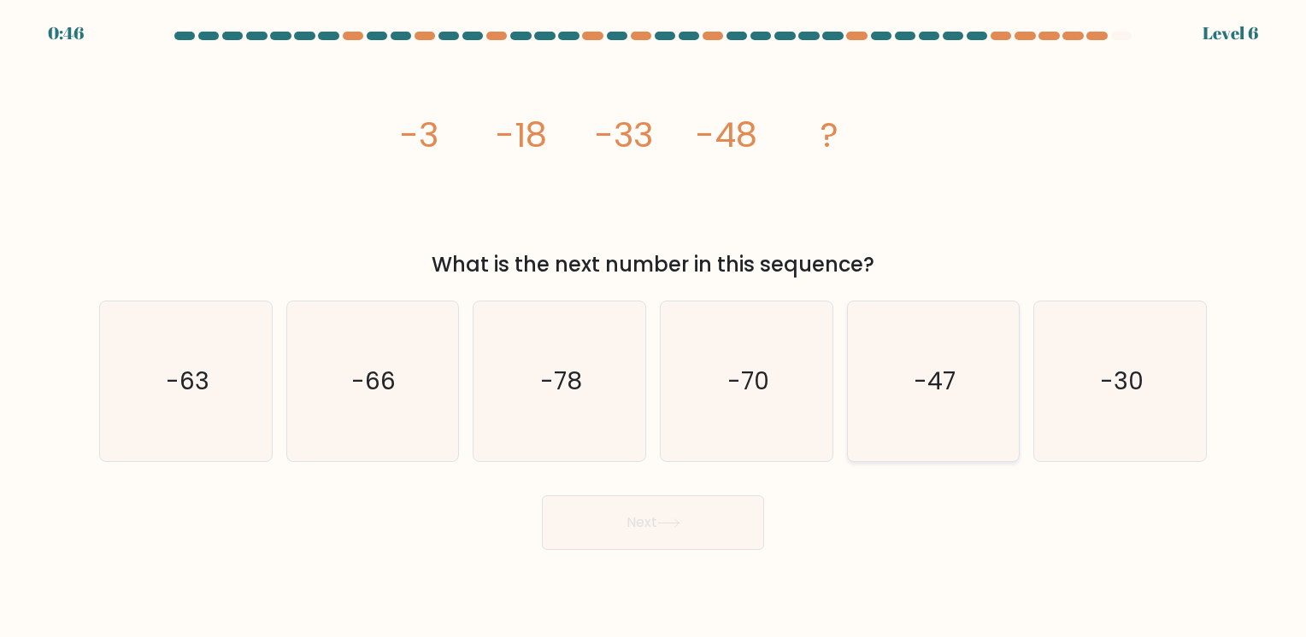
click at [961, 390] on icon "-47" at bounding box center [933, 382] width 160 height 160
click at [654, 327] on input "e. -47" at bounding box center [653, 323] width 1 height 9
radio input "true"
click at [672, 525] on icon at bounding box center [668, 523] width 23 height 9
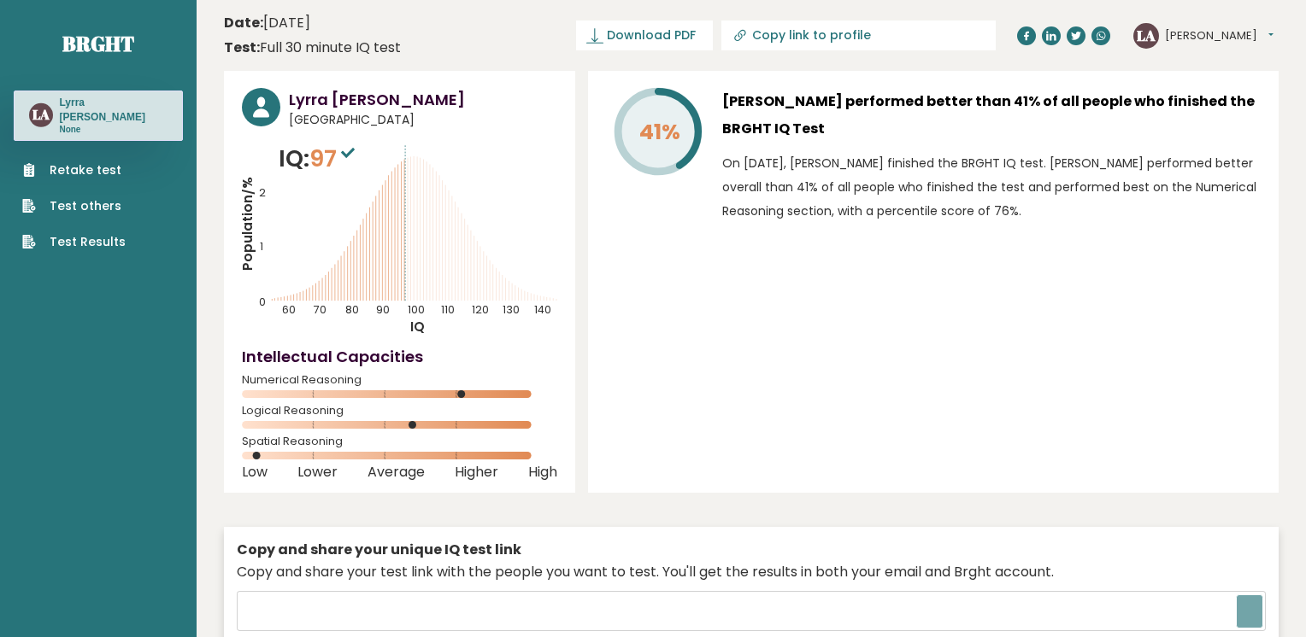
type input "[URL][DOMAIN_NAME]"
